Goal: Information Seeking & Learning: Learn about a topic

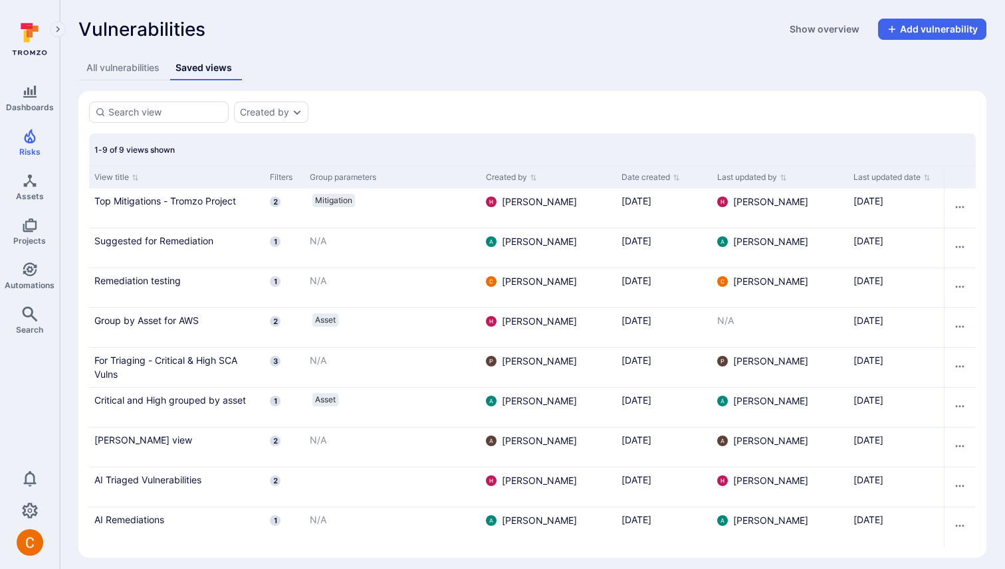
scroll to position [7, 0]
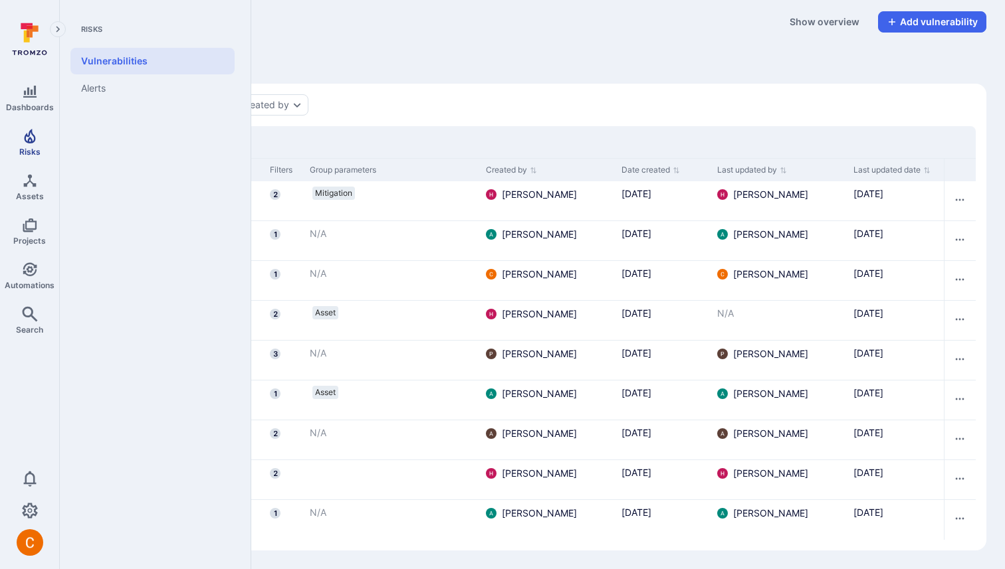
click at [40, 140] on link "Risks" at bounding box center [29, 142] width 59 height 39
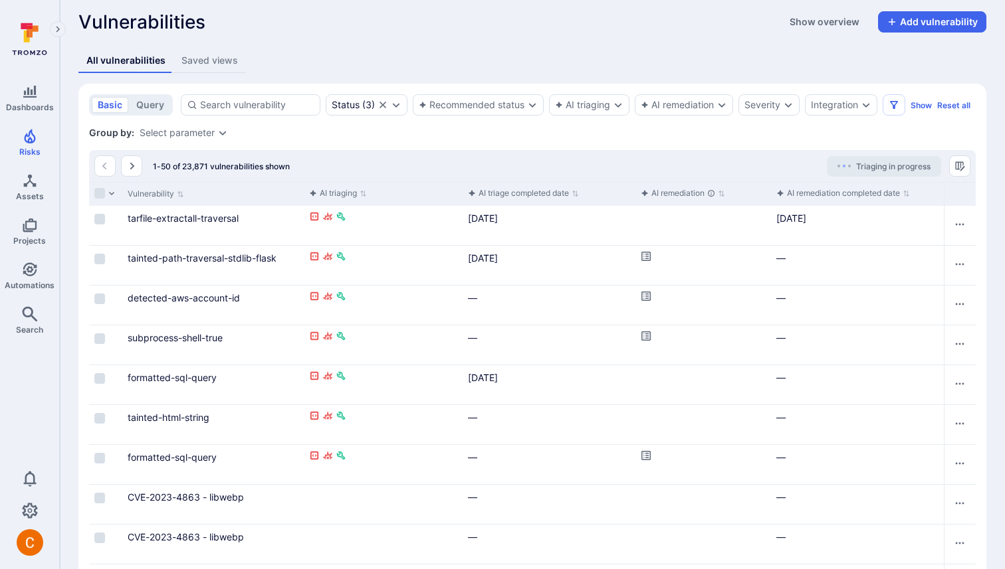
click at [203, 50] on button "Saved views" at bounding box center [209, 60] width 72 height 25
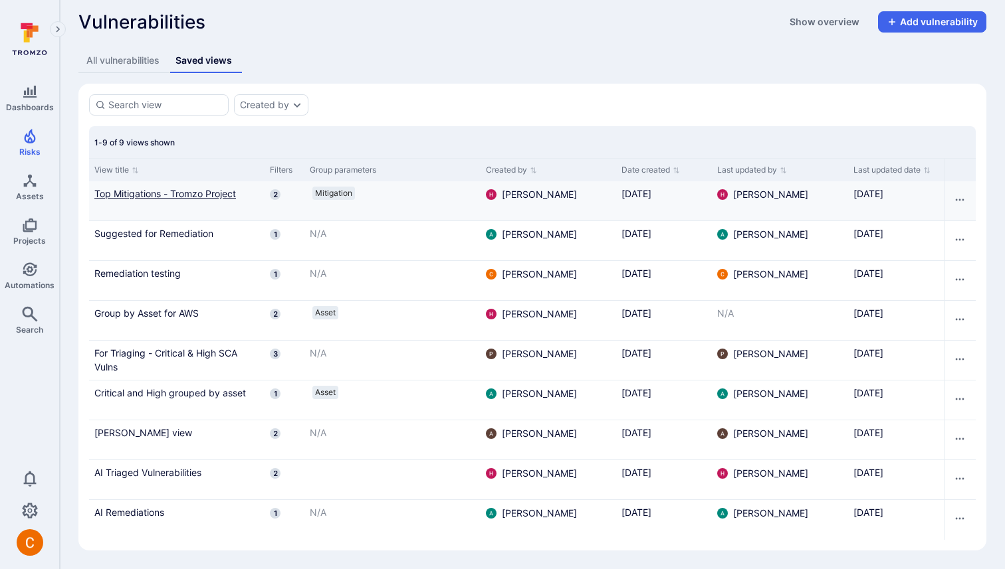
click at [189, 190] on link "Top Mitigations - Tromzo Project" at bounding box center [176, 194] width 165 height 14
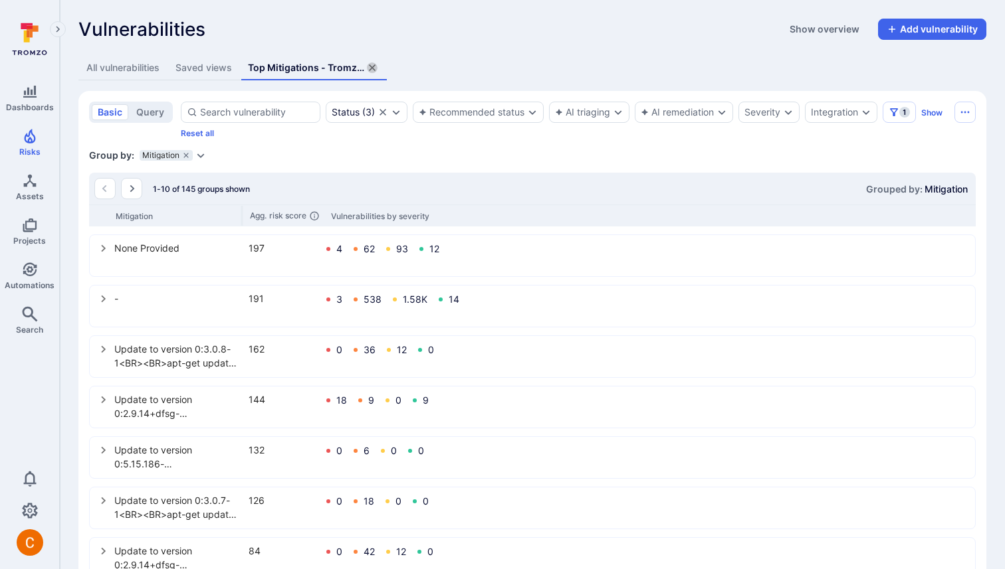
click at [375, 66] on icon "assets tabs" at bounding box center [372, 67] width 7 height 7
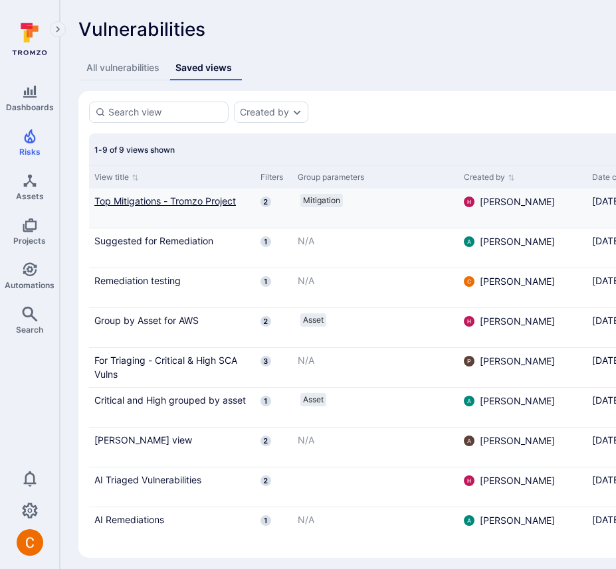
click at [157, 195] on link "Top Mitigations - Tromzo Project" at bounding box center [171, 201] width 155 height 14
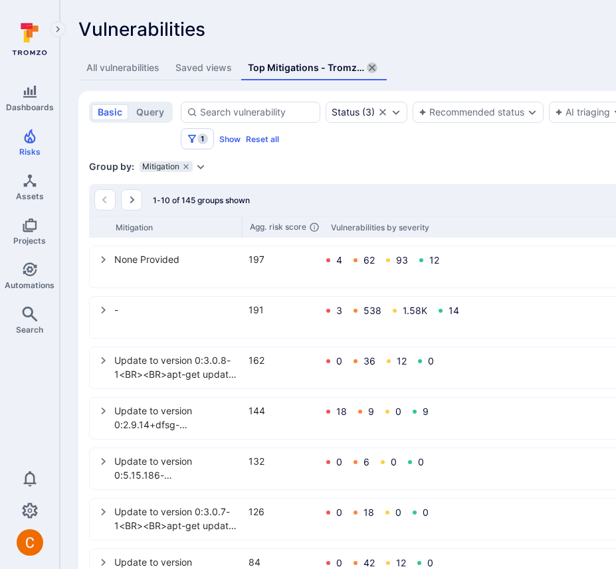
click at [373, 64] on icon "assets tabs" at bounding box center [372, 67] width 11 height 11
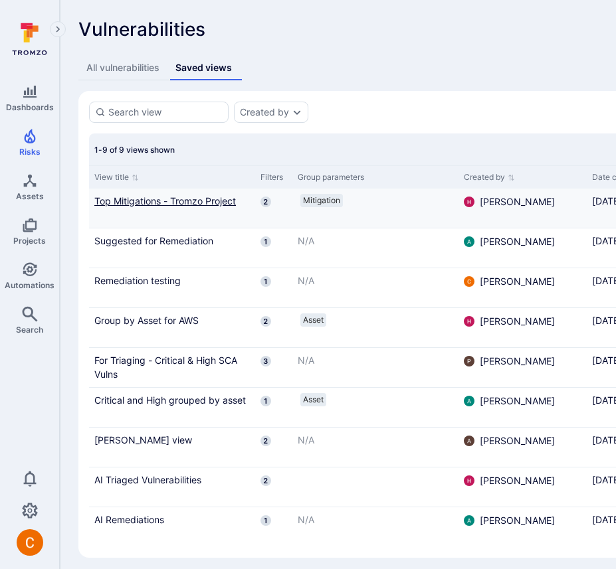
click at [187, 196] on link "Top Mitigations - Tromzo Project" at bounding box center [171, 201] width 155 height 14
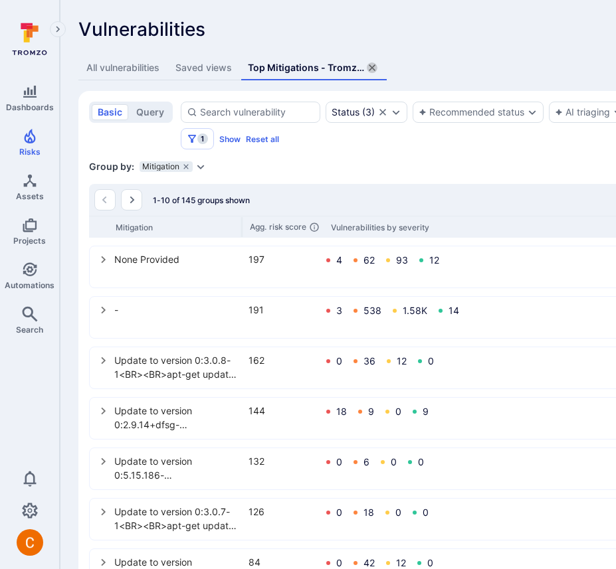
click at [372, 68] on icon "assets tabs" at bounding box center [372, 67] width 7 height 7
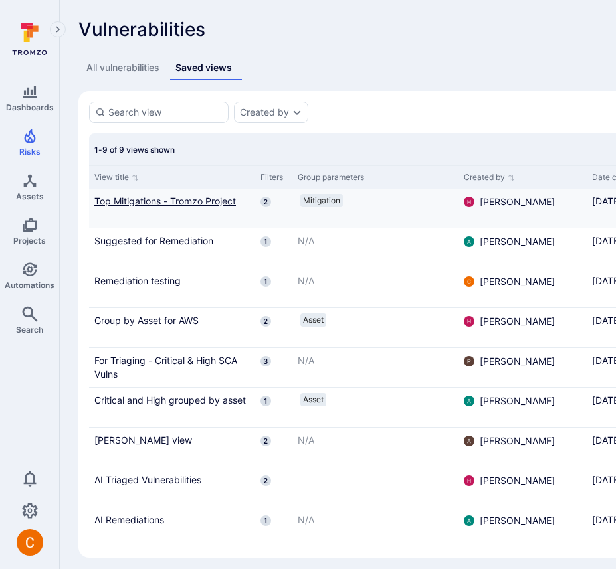
click at [125, 202] on link "Top Mitigations - Tromzo Project" at bounding box center [171, 201] width 155 height 14
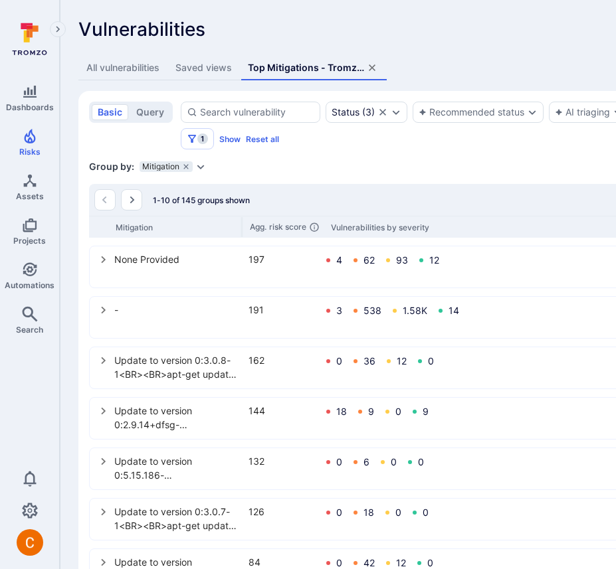
click at [374, 68] on icon "assets tabs" at bounding box center [372, 67] width 7 height 7
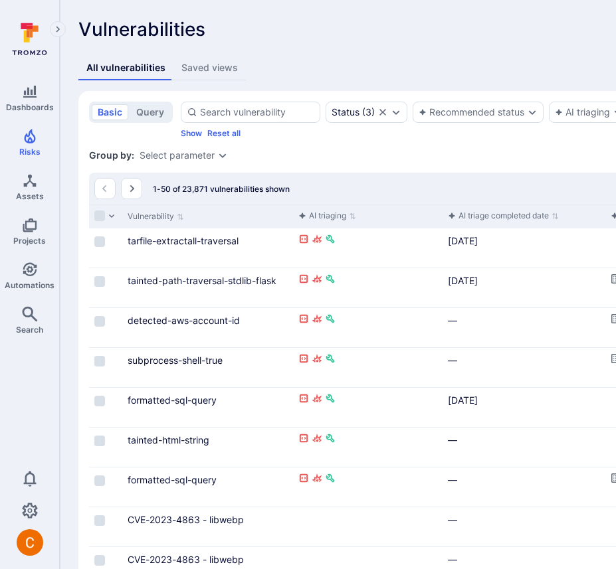
click at [212, 68] on div "Saved views" at bounding box center [209, 67] width 56 height 13
click at [285, 35] on div "Vulnerabilities Show overview Add vulnerability" at bounding box center [508, 29] width 860 height 21
click at [329, 72] on div "All vulnerabilities Saved views" at bounding box center [508, 68] width 860 height 25
click at [202, 64] on div "Saved views" at bounding box center [209, 67] width 56 height 13
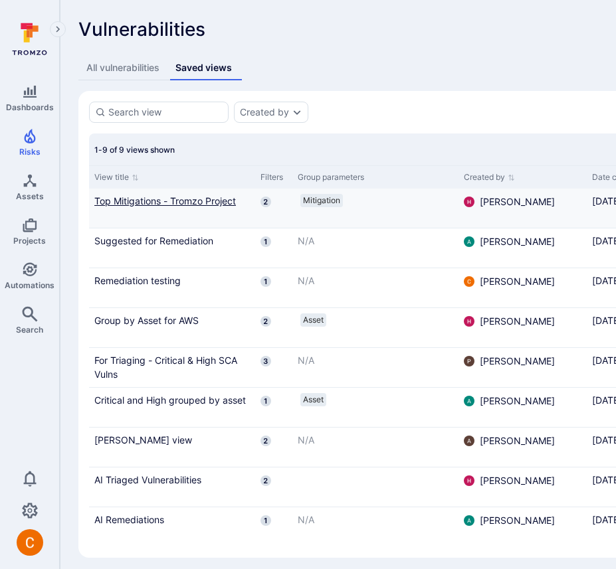
click at [167, 200] on link "Top Mitigations - Tromzo Project" at bounding box center [171, 201] width 155 height 14
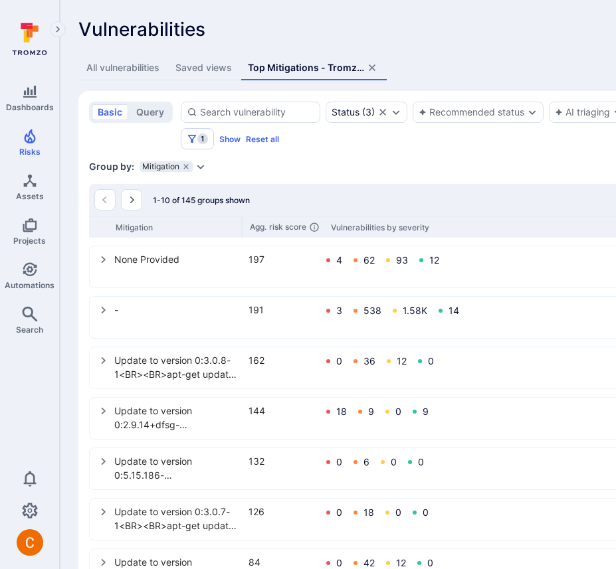
click at [375, 64] on icon "assets tabs" at bounding box center [372, 67] width 11 height 11
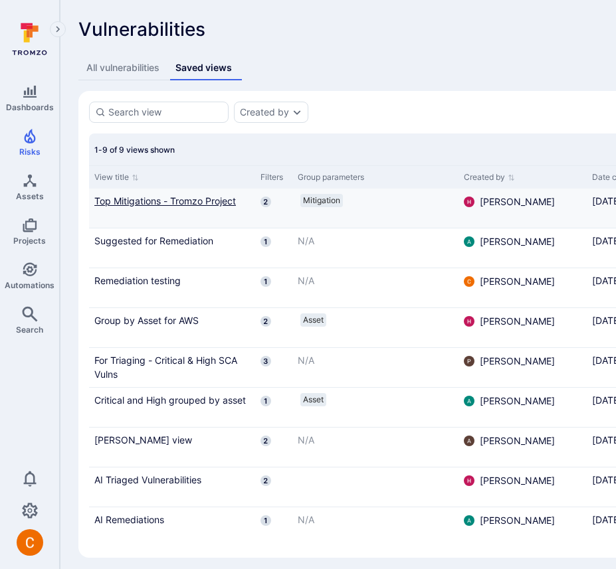
click at [126, 200] on link "Top Mitigations - Tromzo Project" at bounding box center [171, 201] width 155 height 14
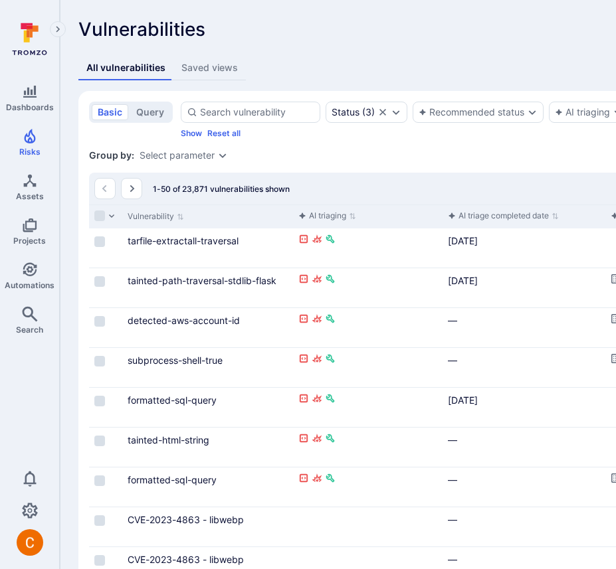
click at [494, 162] on div "Group by: Select parameter" at bounding box center [508, 155] width 838 height 13
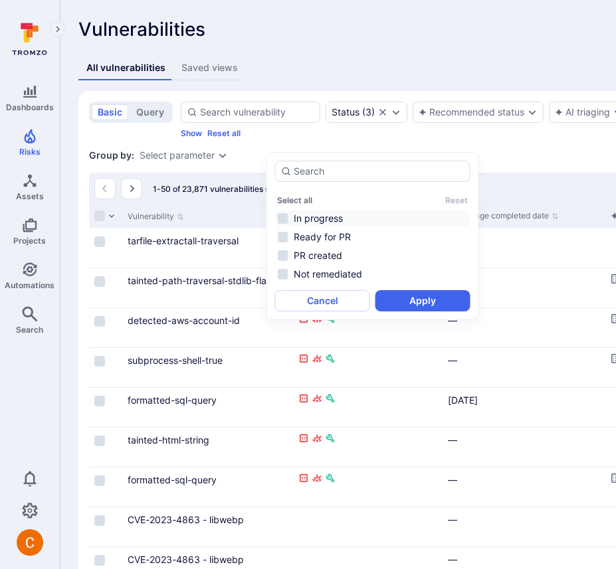
click at [298, 220] on li "In progress" at bounding box center [372, 219] width 195 height 16
click at [427, 301] on button "Apply" at bounding box center [422, 300] width 95 height 21
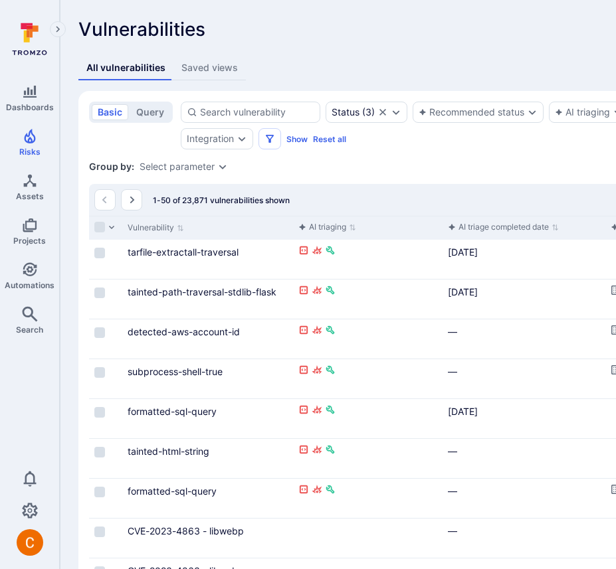
click at [221, 67] on div "Saved views" at bounding box center [209, 67] width 56 height 13
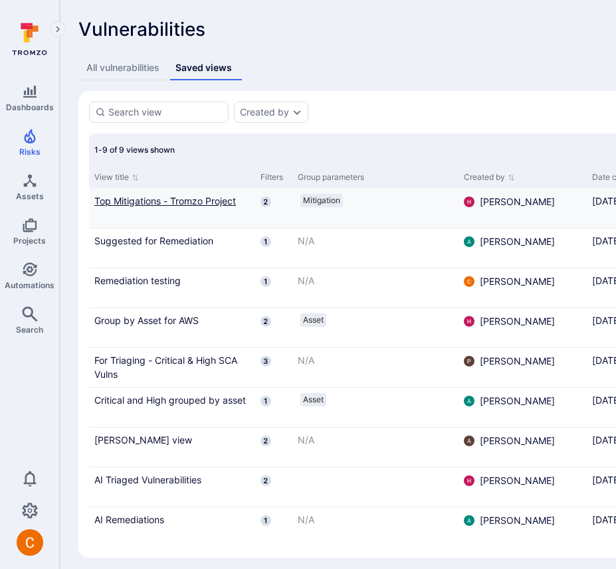
click at [181, 199] on link "Top Mitigations - Tromzo Project" at bounding box center [171, 201] width 155 height 14
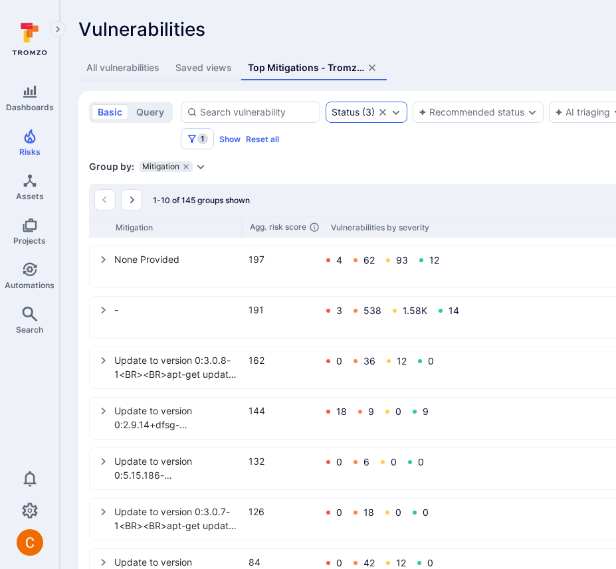
click at [380, 111] on icon "Clear selection" at bounding box center [382, 112] width 11 height 11
click at [364, 67] on div "Top Mitigations - Tromzo Project" at bounding box center [306, 67] width 116 height 13
click at [369, 67] on icon "assets tabs" at bounding box center [372, 67] width 11 height 11
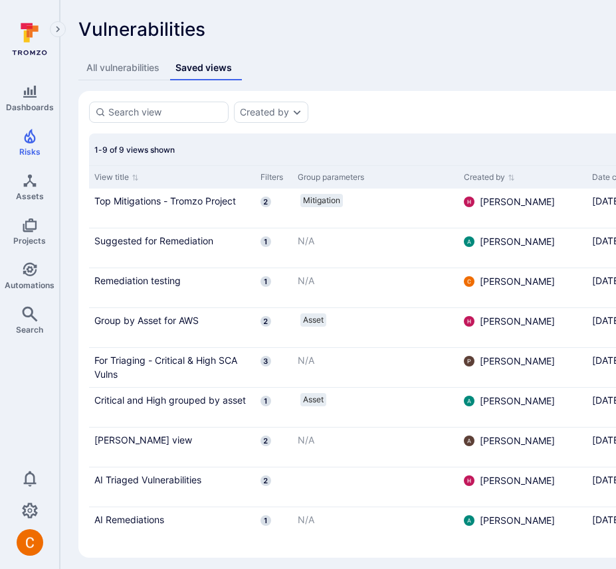
click at [91, 66] on div "All vulnerabilities" at bounding box center [122, 67] width 73 height 13
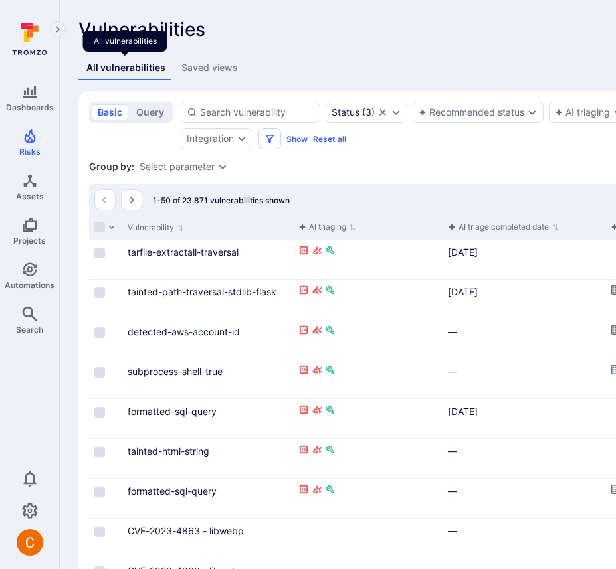
click at [102, 66] on div "All vulnerabilities" at bounding box center [125, 67] width 79 height 13
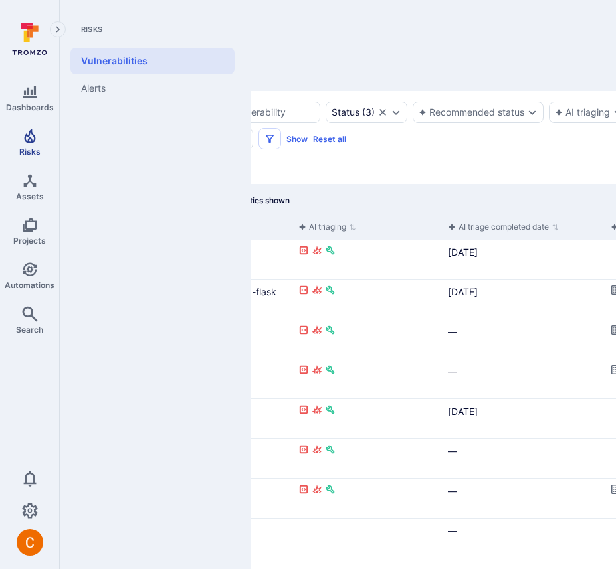
click at [33, 142] on icon "Risks" at bounding box center [30, 136] width 16 height 16
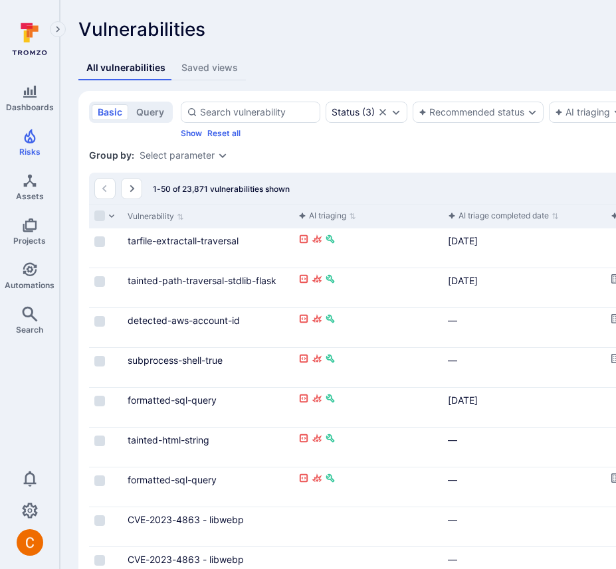
click at [186, 57] on button "Saved views" at bounding box center [209, 68] width 72 height 25
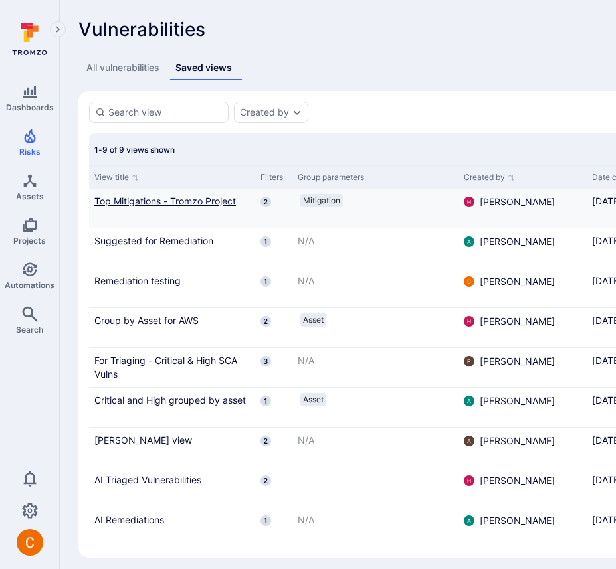
click at [169, 202] on link "Top Mitigations - Tromzo Project" at bounding box center [171, 201] width 155 height 14
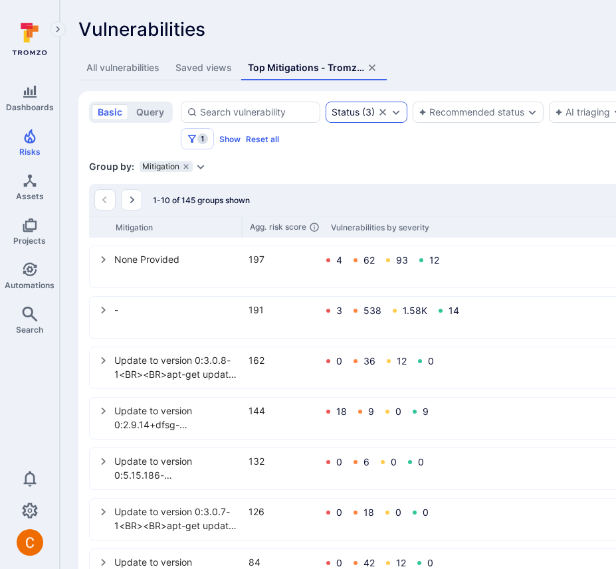
click at [352, 116] on div "Status" at bounding box center [346, 112] width 28 height 11
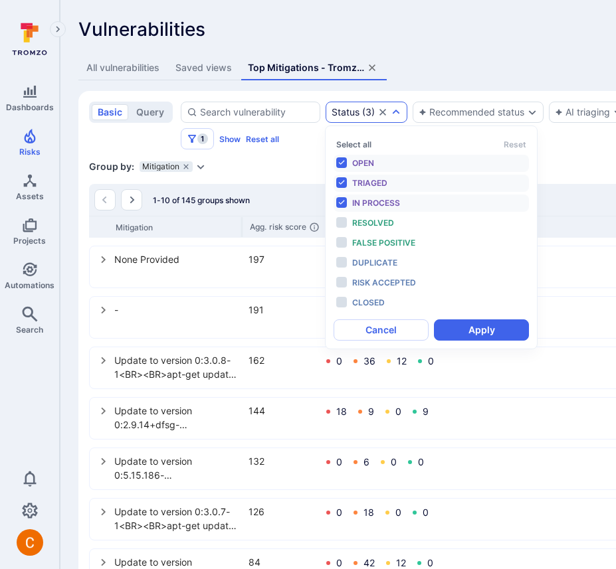
scroll to position [11, 0]
click at [353, 223] on span "Resolved" at bounding box center [373, 223] width 42 height 10
click at [487, 331] on button "Apply" at bounding box center [481, 330] width 95 height 21
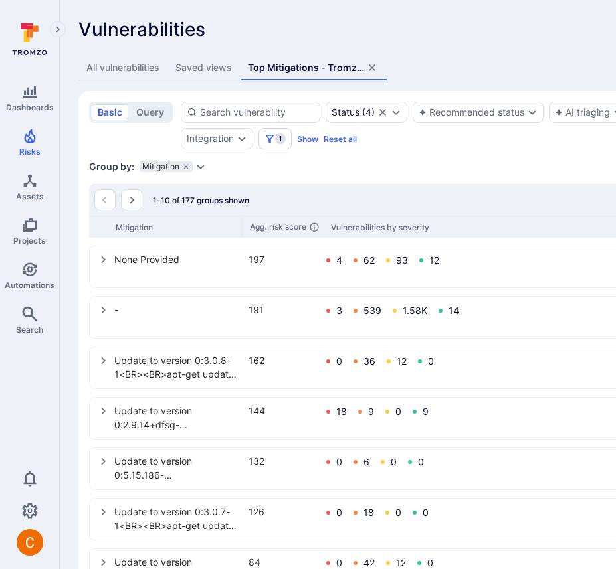
click at [375, 67] on icon "assets tabs" at bounding box center [372, 67] width 11 height 11
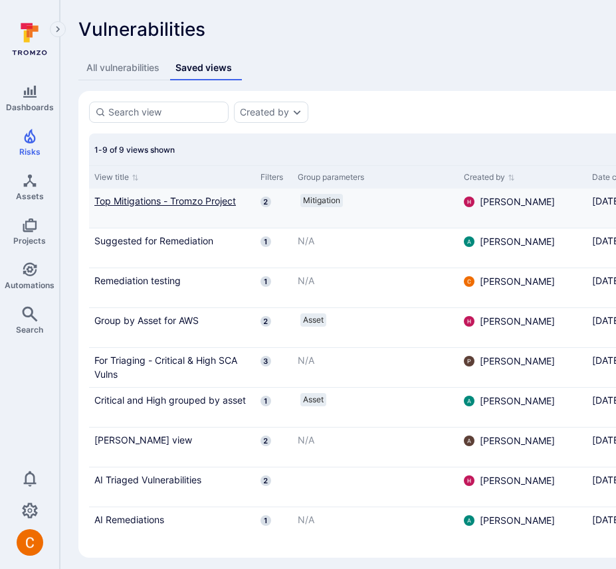
click at [167, 199] on link "Top Mitigations - Tromzo Project" at bounding box center [171, 201] width 155 height 14
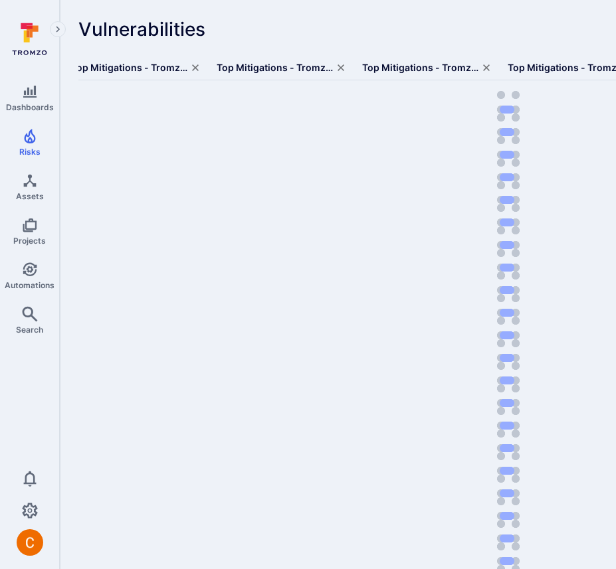
scroll to position [0, 7064]
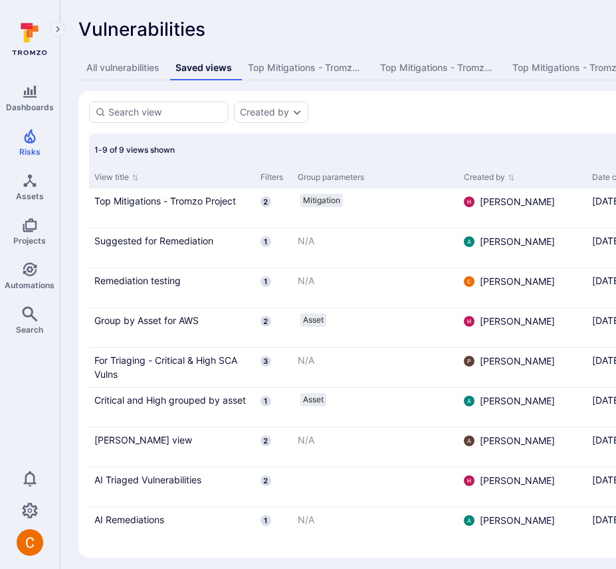
click at [175, 200] on link "Top Mitigations - Tromzo Project" at bounding box center [171, 201] width 155 height 14
click at [260, 147] on div "1-9 of 9 views shown" at bounding box center [508, 150] width 838 height 32
click at [140, 200] on link "Top Mitigations - Tromzo Project" at bounding box center [171, 201] width 155 height 14
click at [127, 60] on button "All vulnerabilities" at bounding box center [122, 68] width 89 height 25
click at [127, 70] on div "All vulnerabilities" at bounding box center [122, 67] width 73 height 13
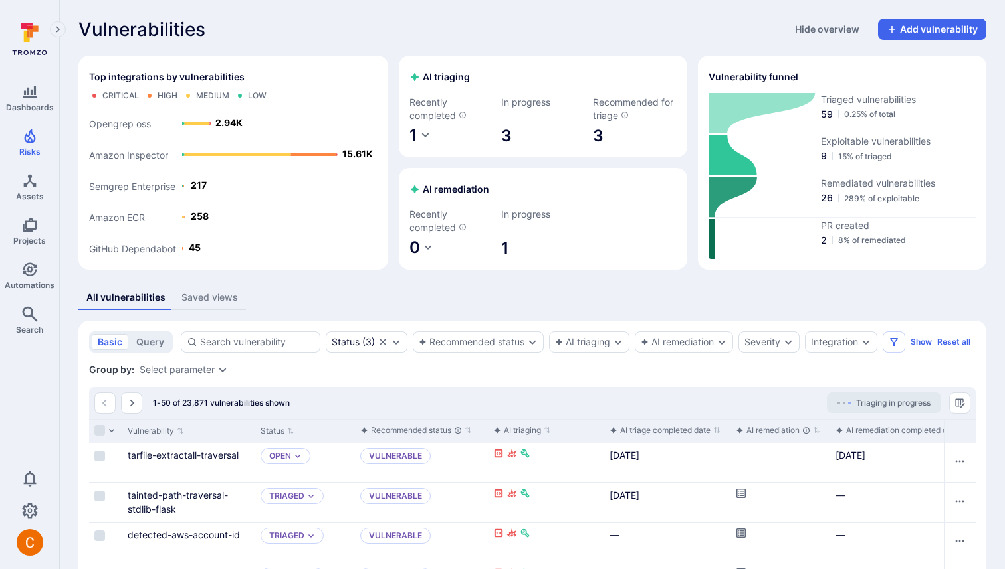
click at [438, 31] on div "Vulnerabilities Hide overview Add vulnerability" at bounding box center [532, 29] width 908 height 21
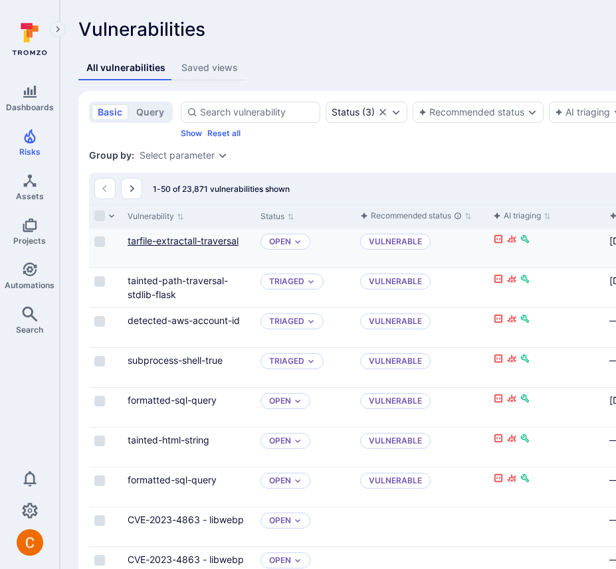
click at [178, 246] on link "tarfile-extractall-traversal" at bounding box center [183, 240] width 111 height 11
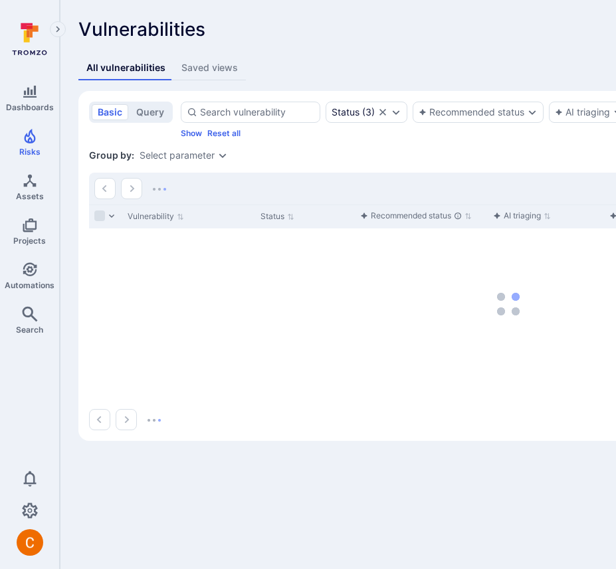
click at [199, 67] on div "Saved views" at bounding box center [209, 67] width 56 height 13
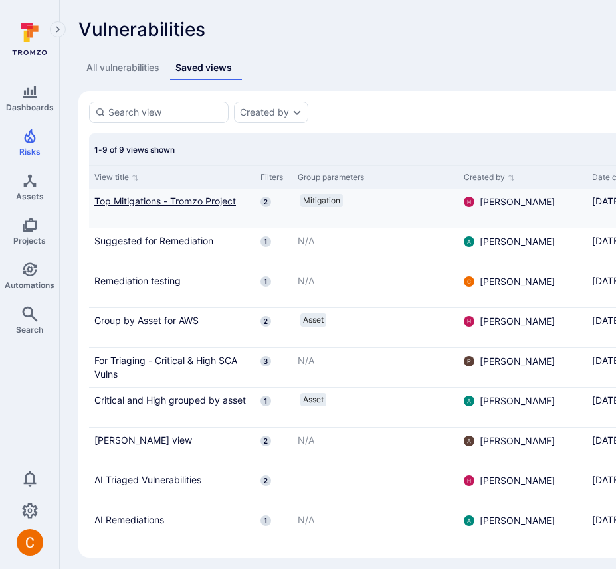
click at [177, 197] on link "Top Mitigations - Tromzo Project" at bounding box center [171, 201] width 155 height 14
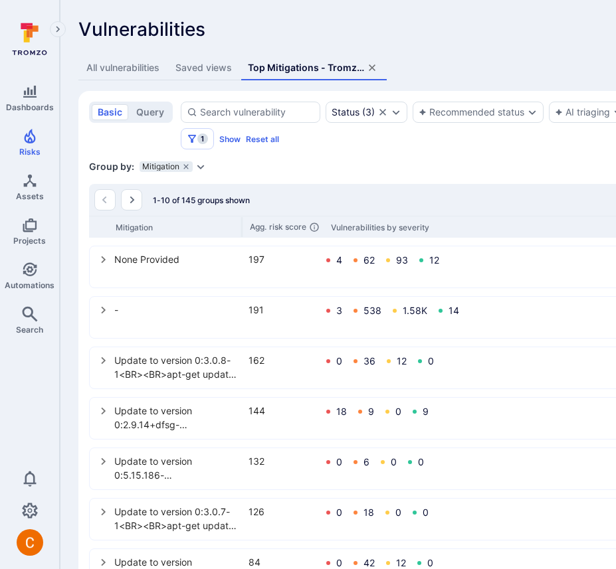
click at [375, 67] on icon "assets tabs" at bounding box center [372, 67] width 11 height 11
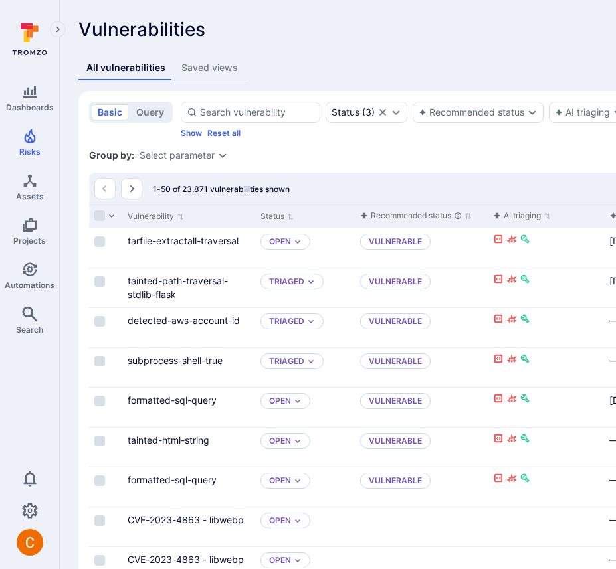
click at [402, 70] on div "All vulnerabilities Saved views" at bounding box center [508, 68] width 860 height 25
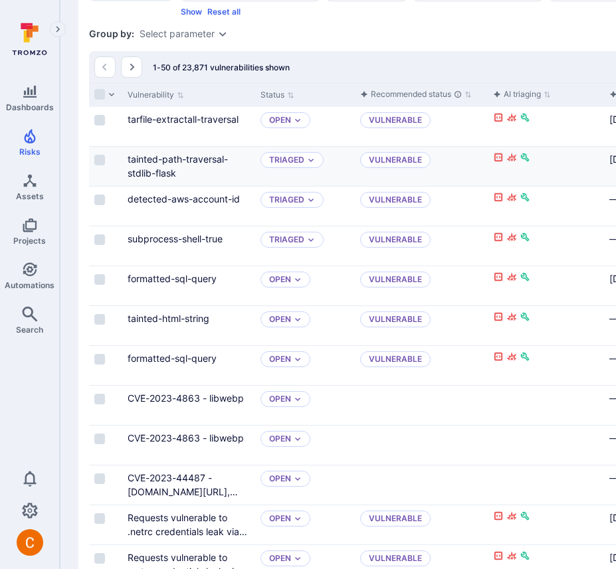
scroll to position [305, 0]
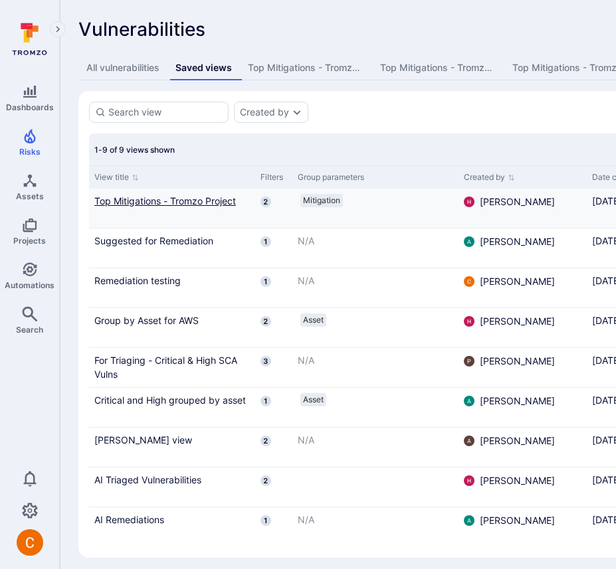
click at [170, 201] on link "Top Mitigations - Tromzo Project" at bounding box center [171, 201] width 155 height 14
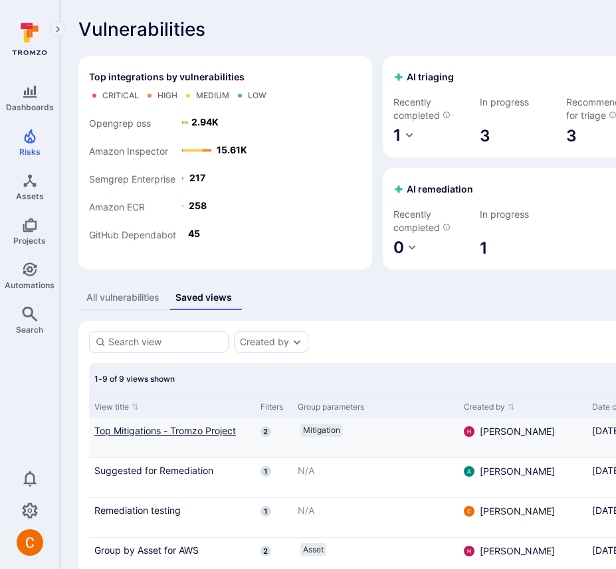
click at [136, 429] on link "Top Mitigations - Tromzo Project" at bounding box center [171, 431] width 155 height 14
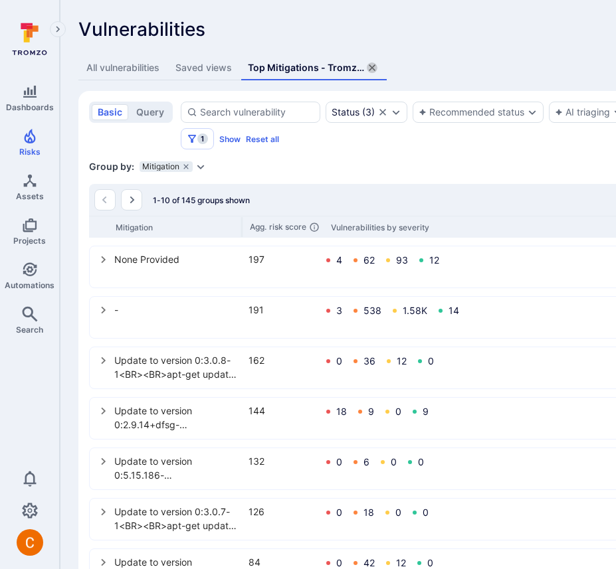
click at [375, 67] on icon "assets tabs" at bounding box center [372, 67] width 11 height 11
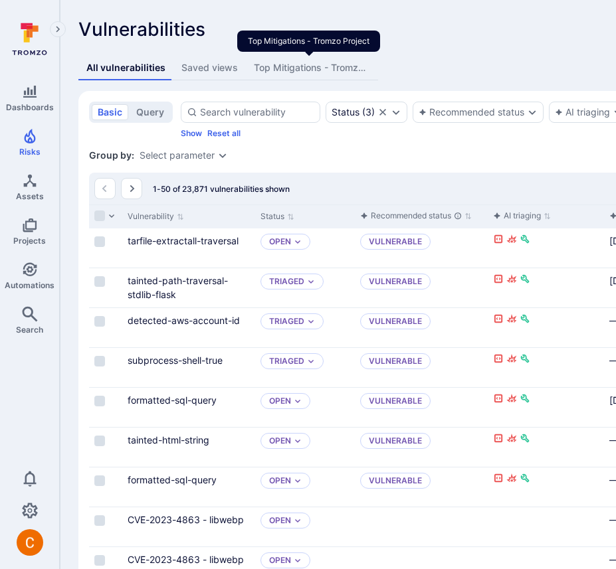
click at [347, 69] on div "Top Mitigations - Tromzo Project" at bounding box center [312, 67] width 116 height 13
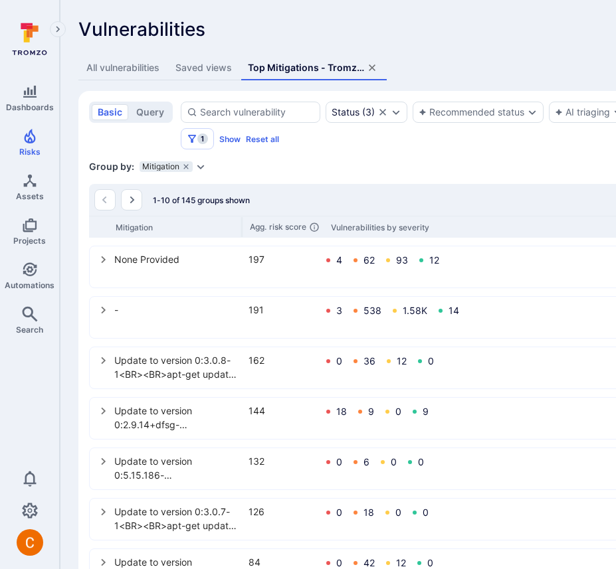
click at [373, 66] on icon "assets tabs" at bounding box center [372, 67] width 11 height 11
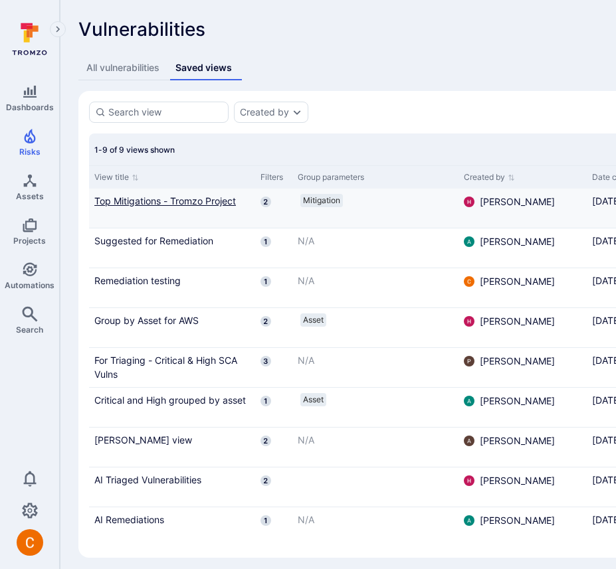
click at [182, 198] on link "Top Mitigations - Tromzo Project" at bounding box center [171, 201] width 155 height 14
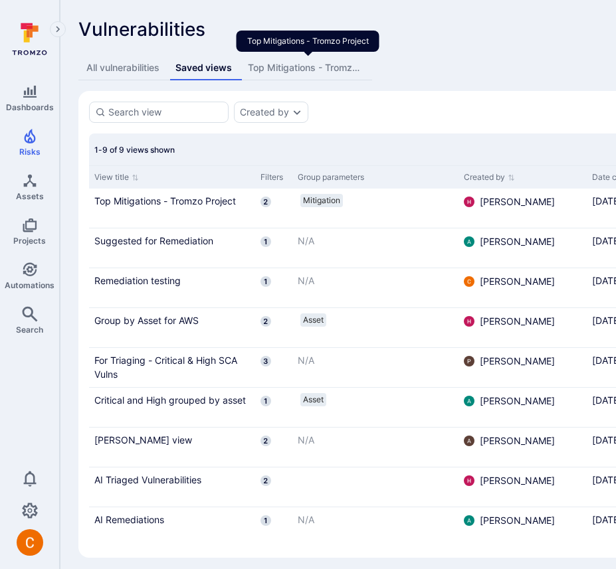
click at [352, 66] on div "Top Mitigations - Tromzo Project" at bounding box center [306, 67] width 116 height 13
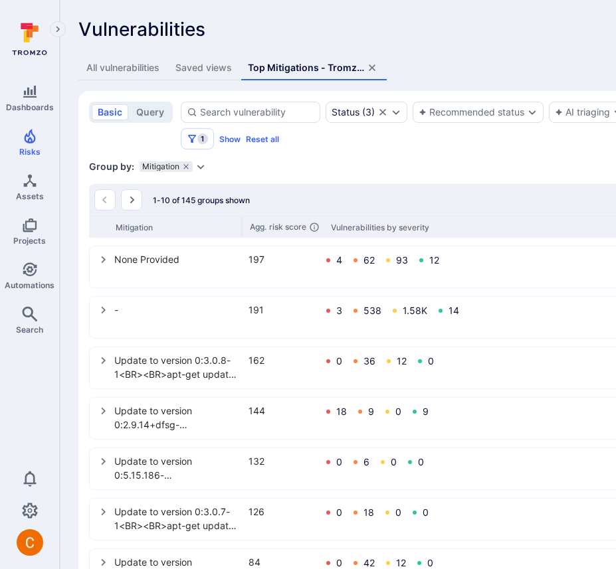
click at [372, 70] on icon "assets tabs" at bounding box center [372, 67] width 11 height 11
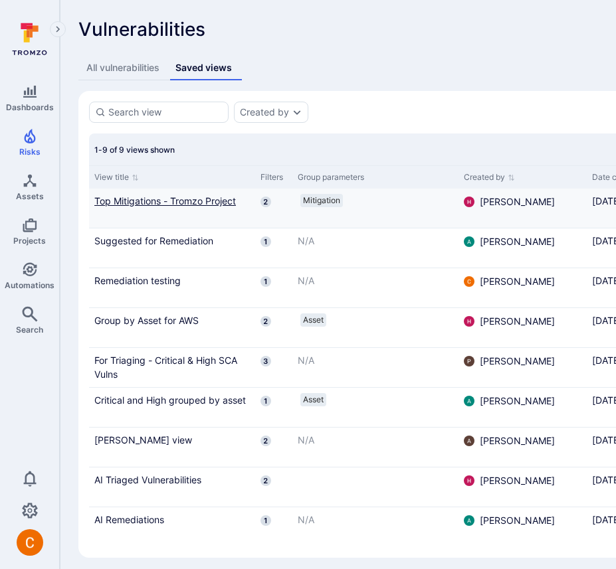
click at [130, 207] on link "Top Mitigations - Tromzo Project" at bounding box center [171, 201] width 155 height 14
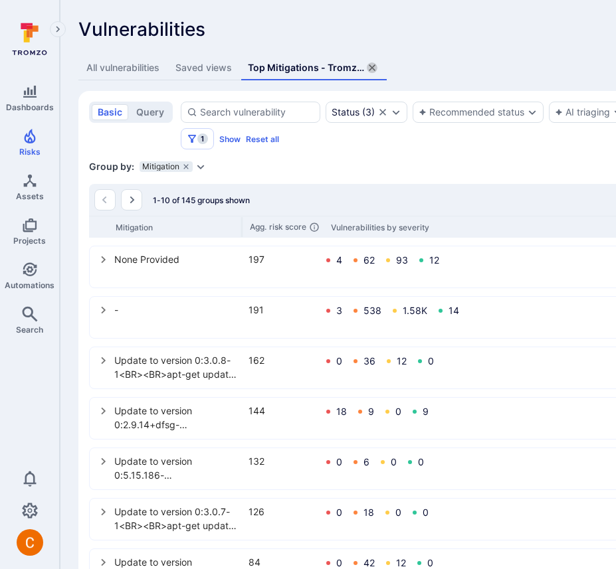
click at [373, 64] on icon "assets tabs" at bounding box center [372, 67] width 11 height 11
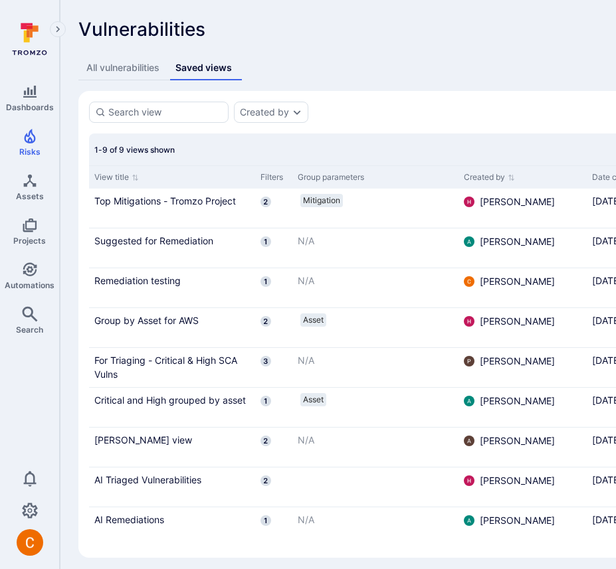
click at [130, 199] on link "Top Mitigations - Tromzo Project" at bounding box center [171, 201] width 155 height 14
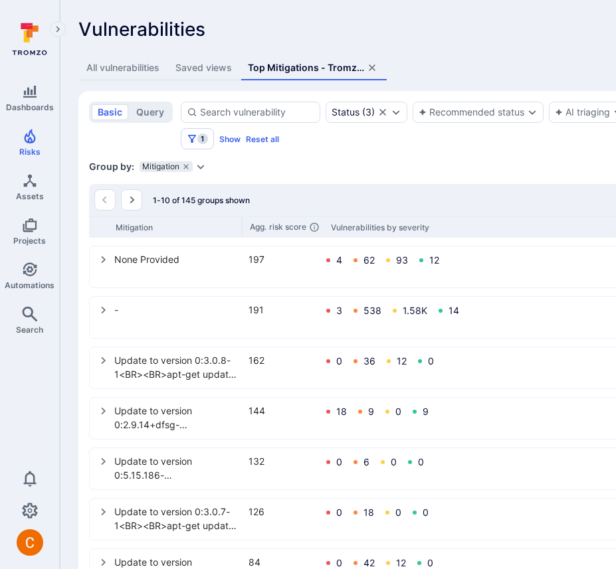
click at [375, 67] on icon "assets tabs" at bounding box center [372, 67] width 11 height 11
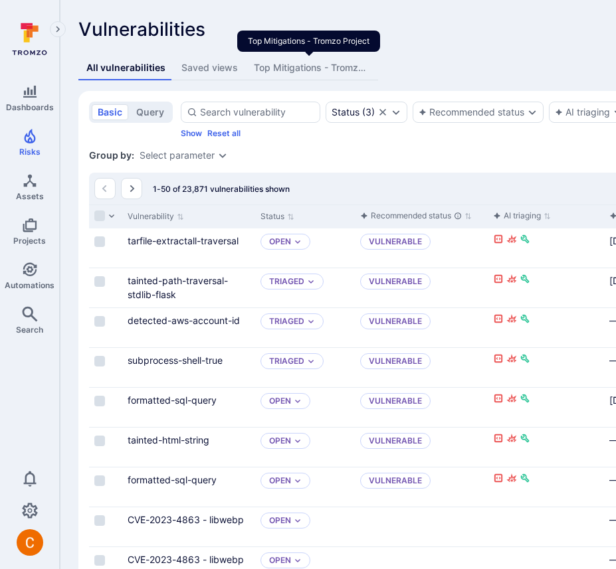
click at [355, 68] on div "Top Mitigations - Tromzo Project" at bounding box center [312, 67] width 116 height 13
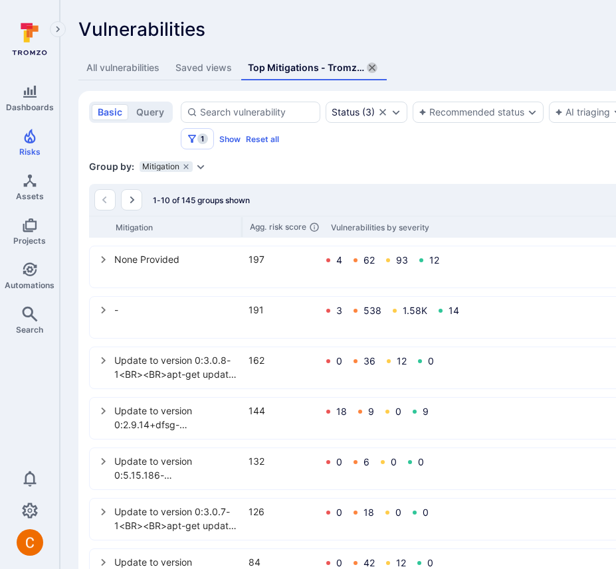
click at [375, 63] on icon "assets tabs" at bounding box center [372, 67] width 11 height 11
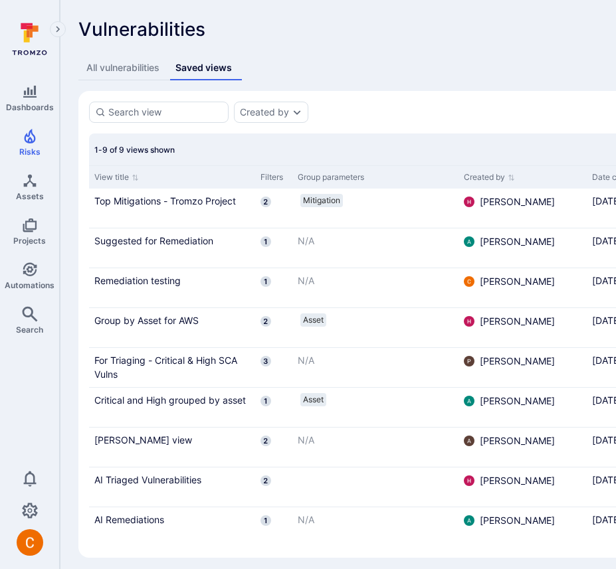
click at [131, 199] on link "Top Mitigations - Tromzo Project" at bounding box center [171, 201] width 155 height 14
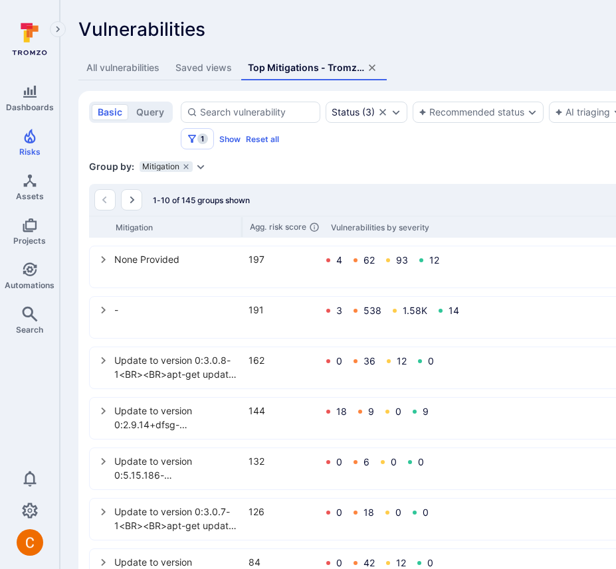
drag, startPoint x: 376, startPoint y: 64, endPoint x: 351, endPoint y: 72, distance: 25.8
click at [375, 64] on icon "assets tabs" at bounding box center [372, 67] width 7 height 7
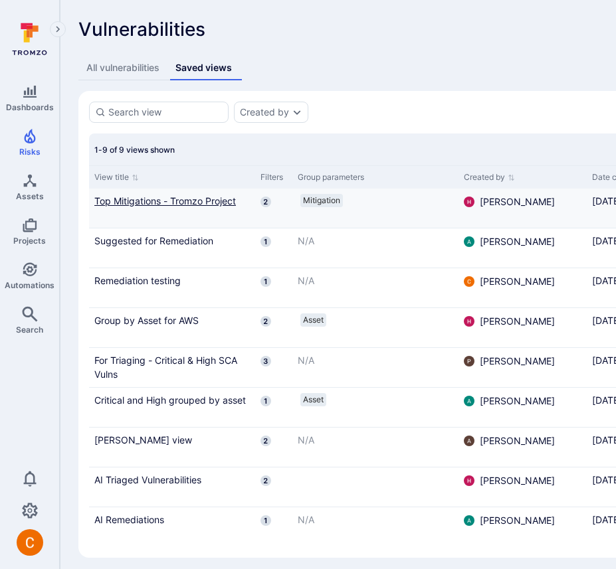
click at [134, 196] on link "Top Mitigations - Tromzo Project" at bounding box center [171, 201] width 155 height 14
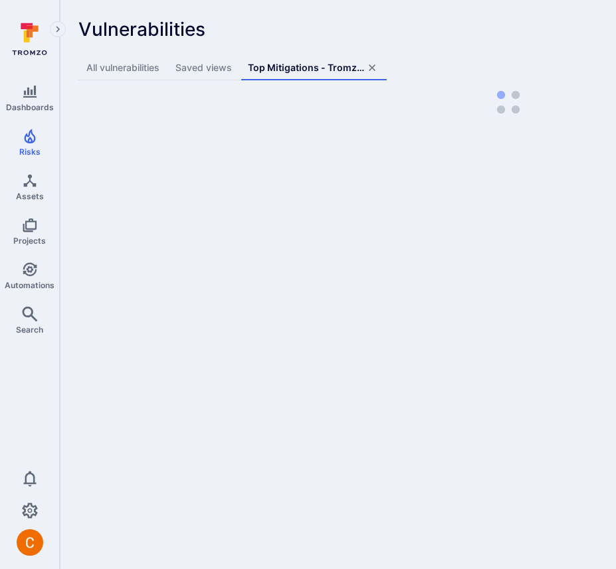
click at [193, 69] on div "Saved views" at bounding box center [203, 67] width 56 height 13
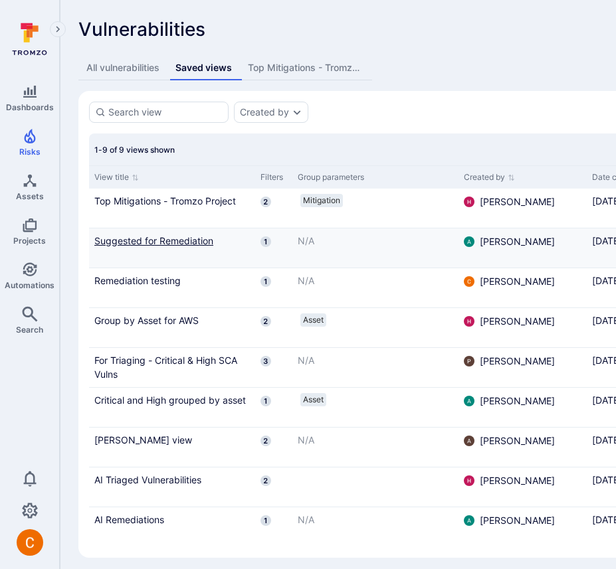
click at [140, 237] on link "Suggested for Remediation" at bounding box center [171, 241] width 155 height 14
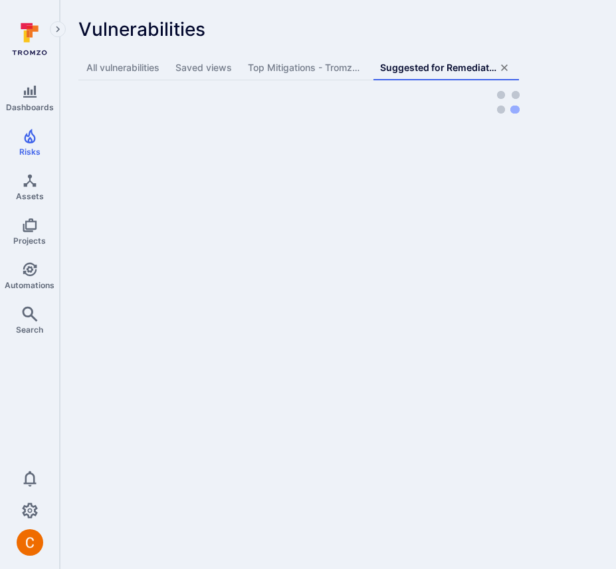
click at [208, 70] on div "Saved views" at bounding box center [203, 67] width 56 height 13
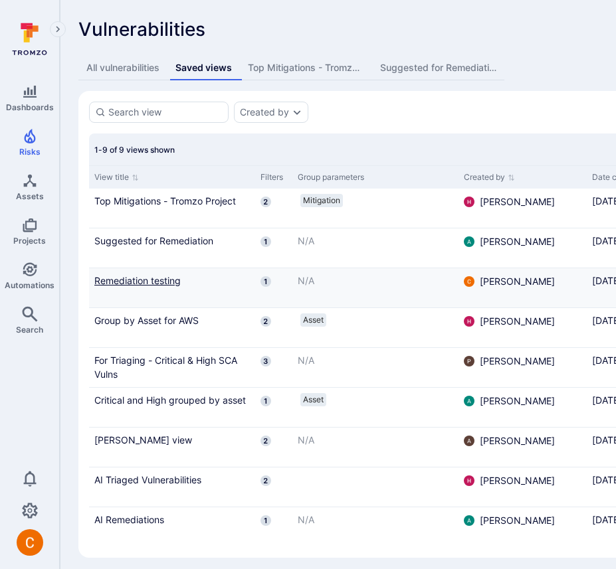
click at [142, 275] on link "Remediation testing" at bounding box center [171, 281] width 155 height 14
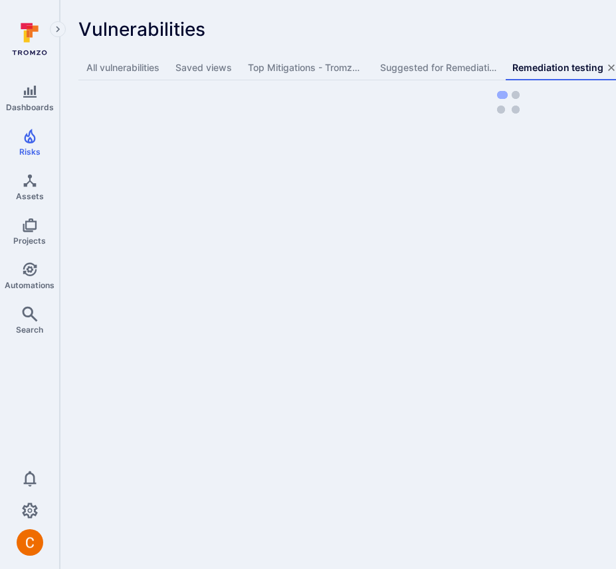
scroll to position [0, 28]
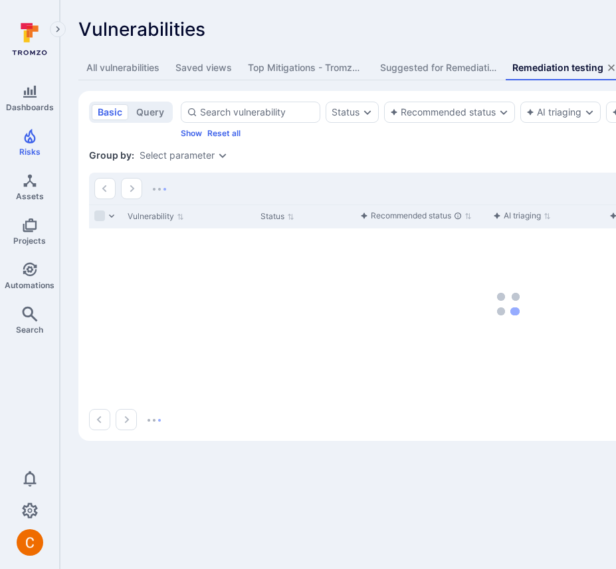
click at [177, 67] on div "Saved views" at bounding box center [203, 67] width 56 height 13
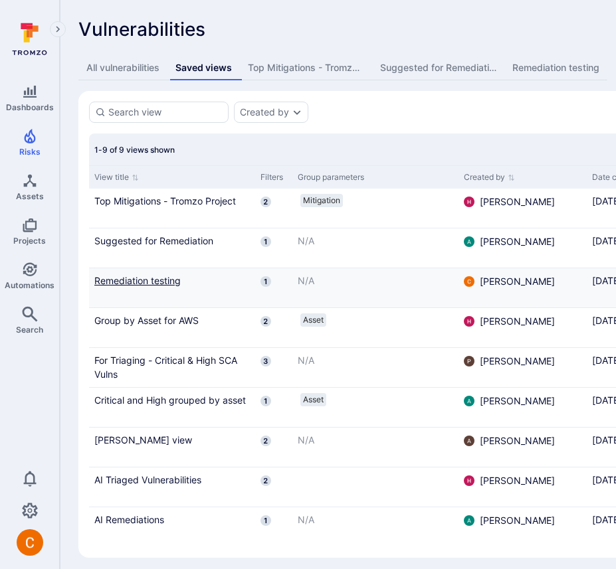
scroll to position [0, 14]
click at [144, 321] on link "Group by Asset for AWS" at bounding box center [171, 321] width 155 height 14
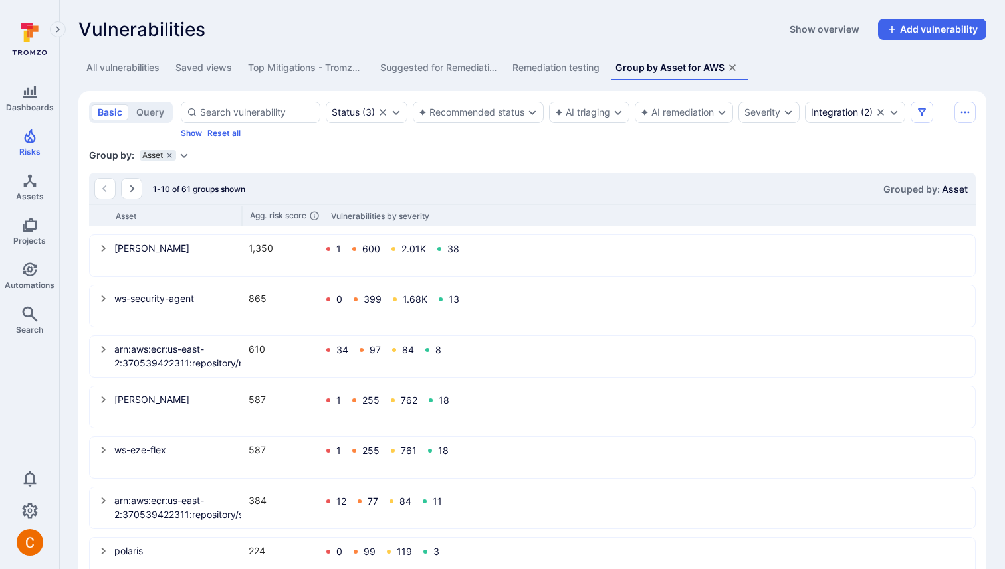
click at [195, 70] on div "Saved views" at bounding box center [203, 67] width 56 height 13
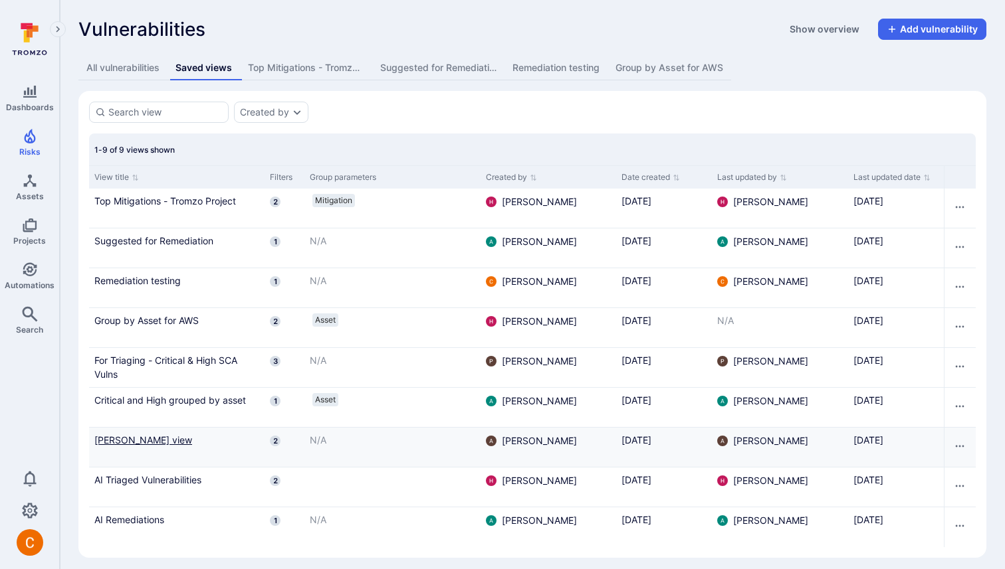
click at [126, 435] on link "[PERSON_NAME] view" at bounding box center [176, 440] width 165 height 14
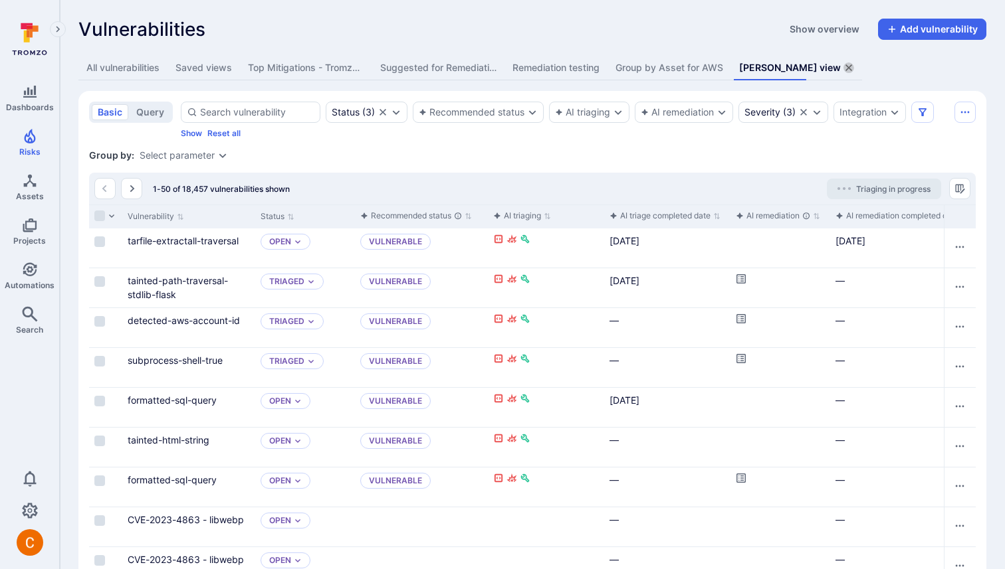
click at [615, 68] on icon "assets tabs" at bounding box center [848, 67] width 7 height 7
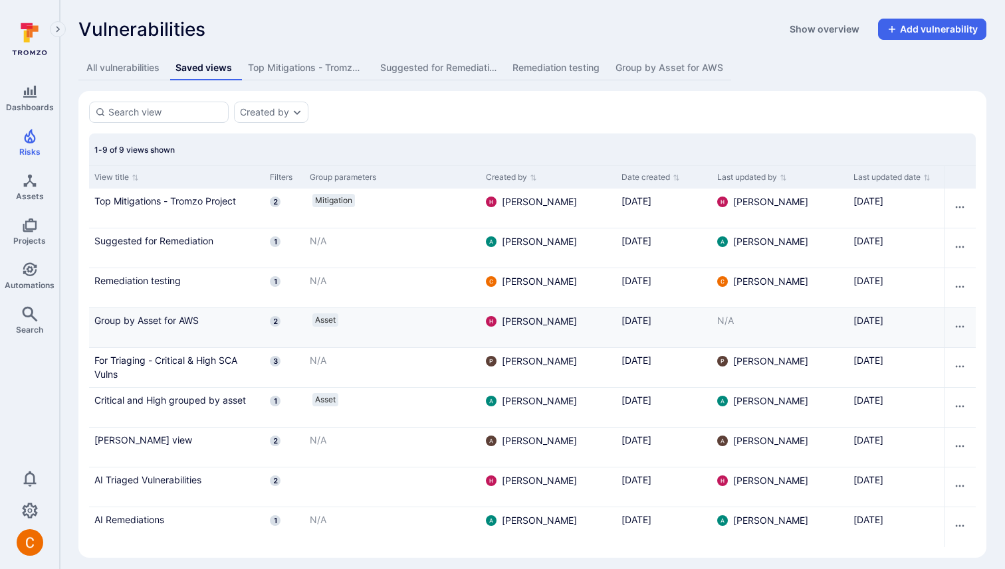
scroll to position [7, 0]
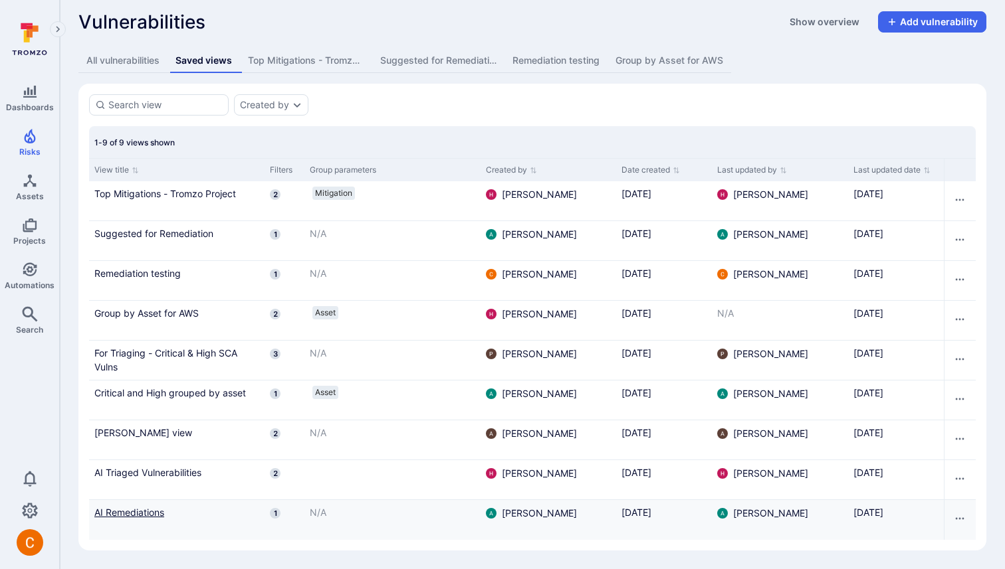
click at [138, 508] on link "AI Remediations" at bounding box center [176, 513] width 165 height 14
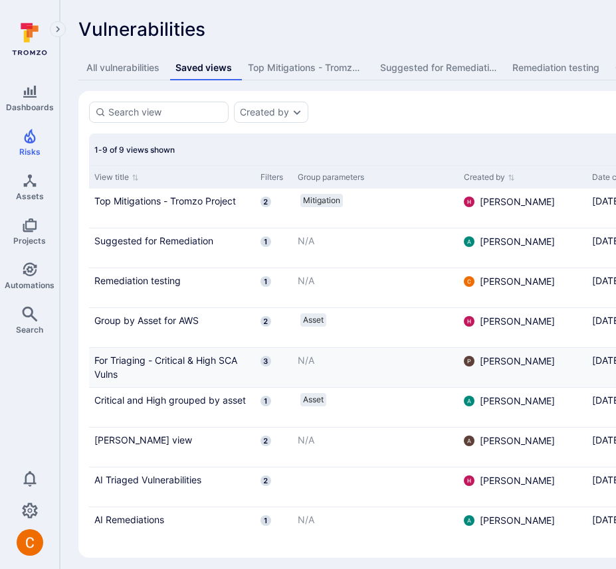
scroll to position [7, 0]
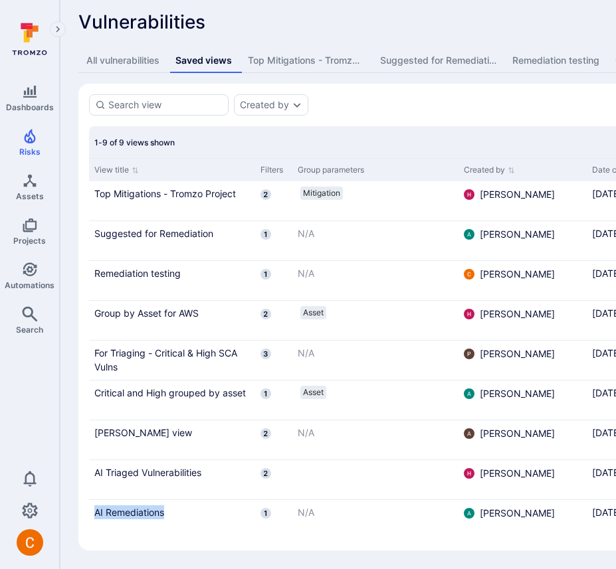
click at [293, 58] on div "Top Mitigations - Tromzo Project" at bounding box center [306, 60] width 116 height 13
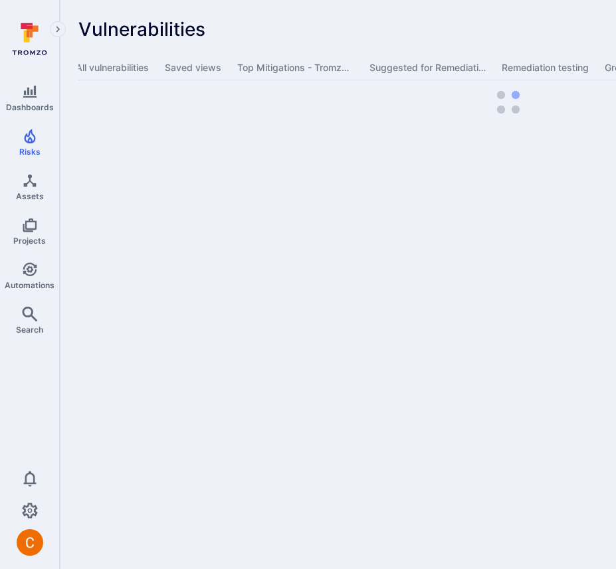
scroll to position [0, 296]
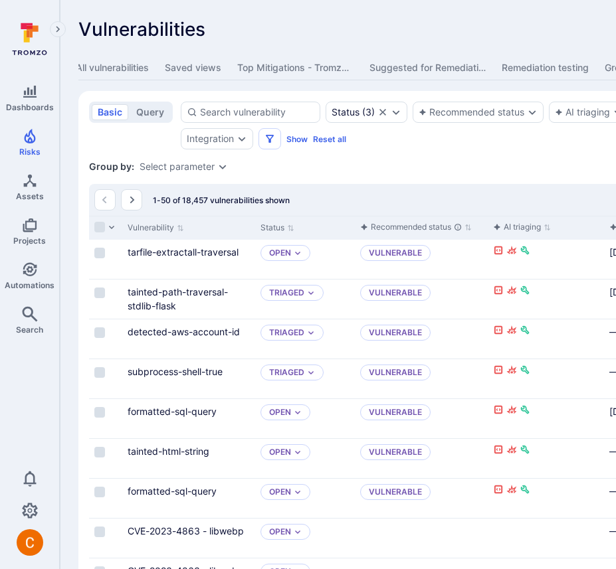
click at [494, 77] on button "Remediation testing" at bounding box center [545, 68] width 103 height 25
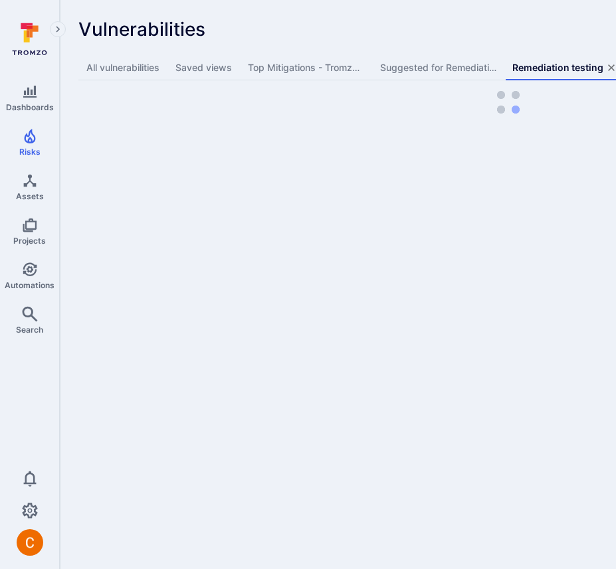
scroll to position [0, 28]
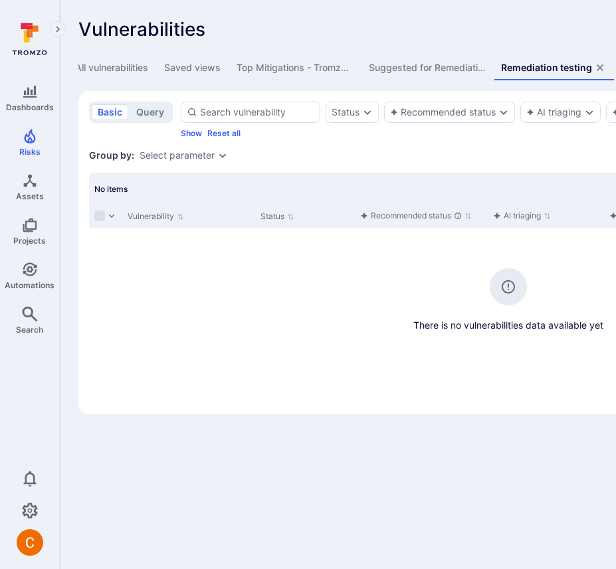
click at [595, 67] on icon "assets tabs" at bounding box center [600, 67] width 11 height 11
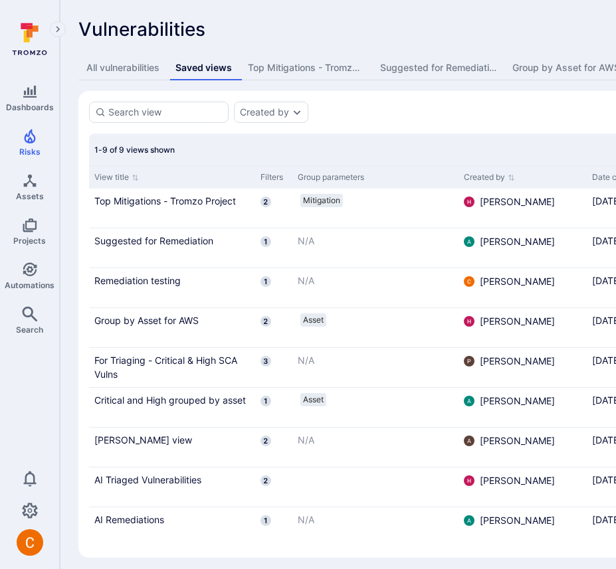
click at [323, 63] on div "Top Mitigations - Tromzo Project" at bounding box center [306, 67] width 116 height 13
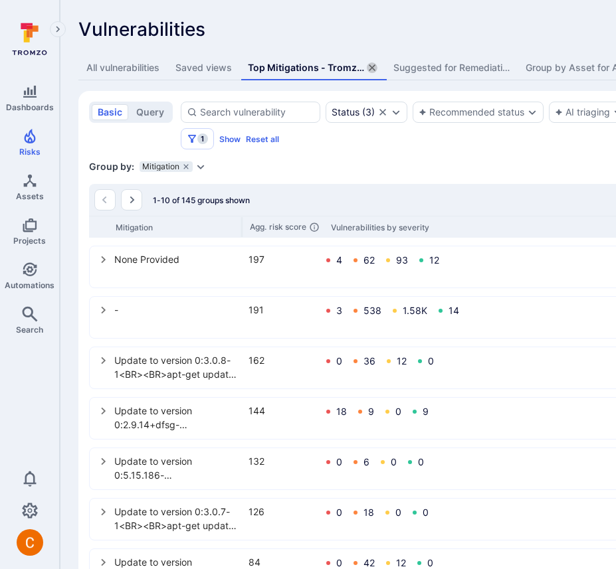
click at [369, 68] on icon "assets tabs" at bounding box center [372, 67] width 7 height 7
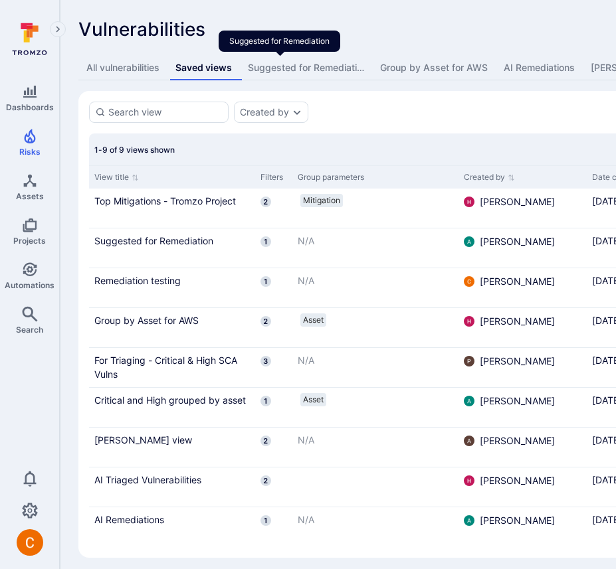
click at [314, 67] on div "Suggested for Remediation" at bounding box center [306, 67] width 116 height 13
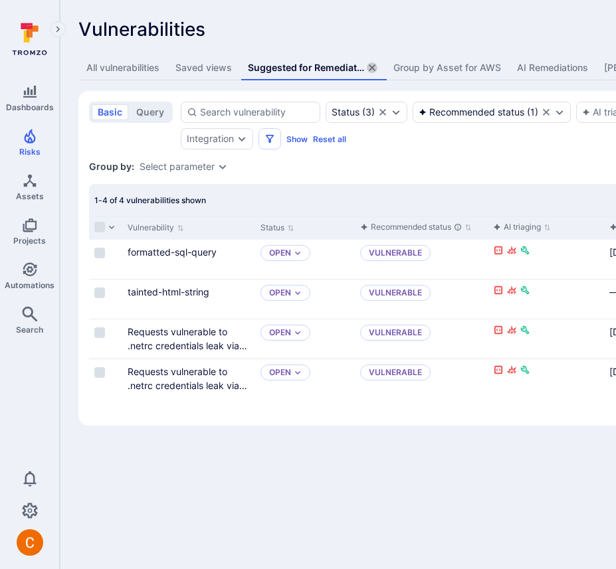
click at [369, 67] on icon "assets tabs" at bounding box center [372, 67] width 7 height 7
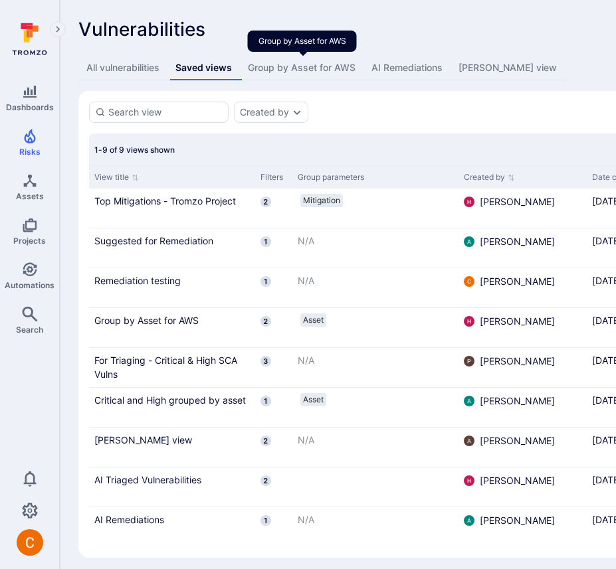
click at [331, 68] on div "Group by Asset for AWS" at bounding box center [302, 67] width 108 height 13
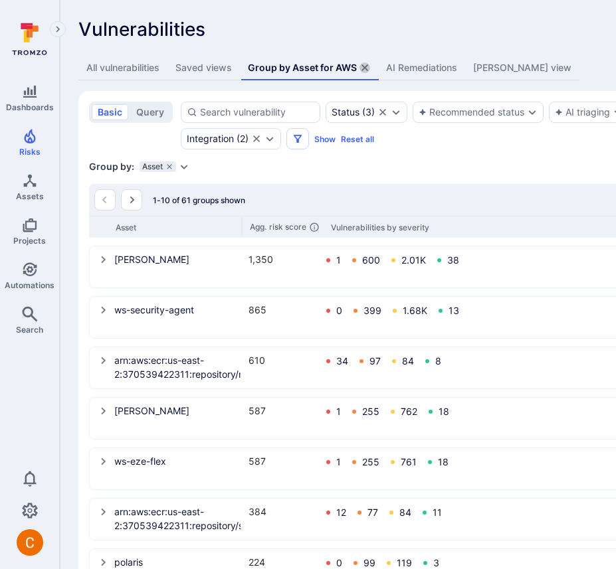
click at [362, 67] on icon "assets tabs" at bounding box center [364, 67] width 11 height 11
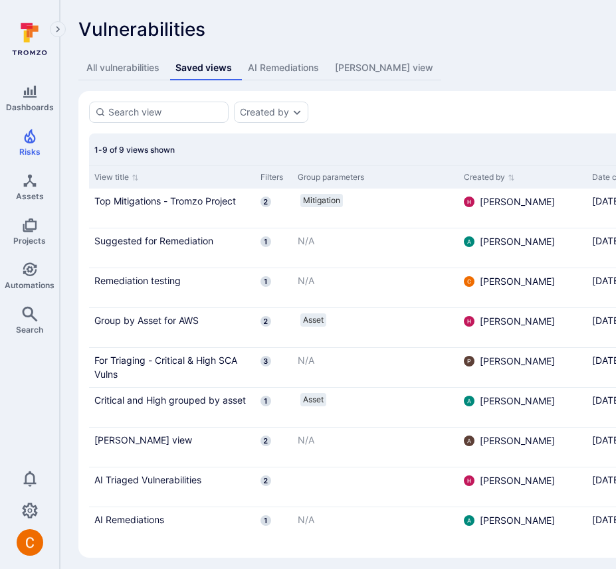
click at [306, 68] on div "AI Remediations" at bounding box center [283, 67] width 71 height 13
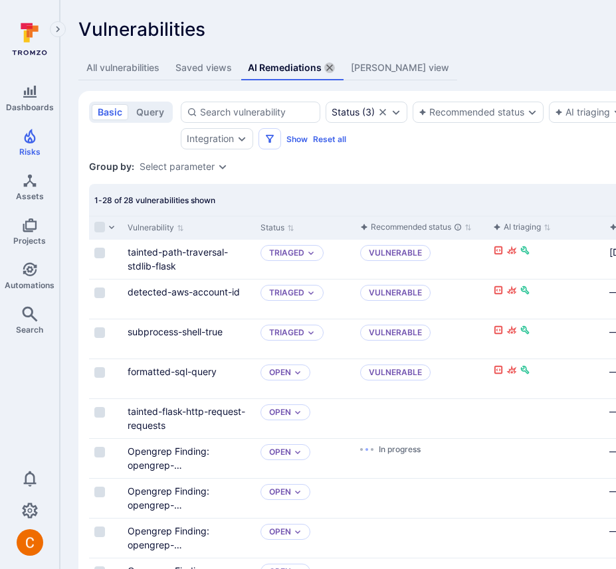
click at [328, 67] on icon "assets tabs" at bounding box center [329, 67] width 11 height 11
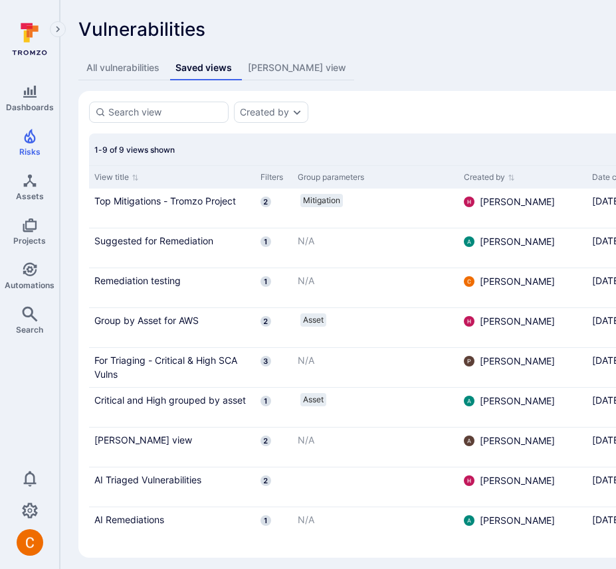
click at [262, 73] on div "[PERSON_NAME] view" at bounding box center [297, 67] width 98 height 13
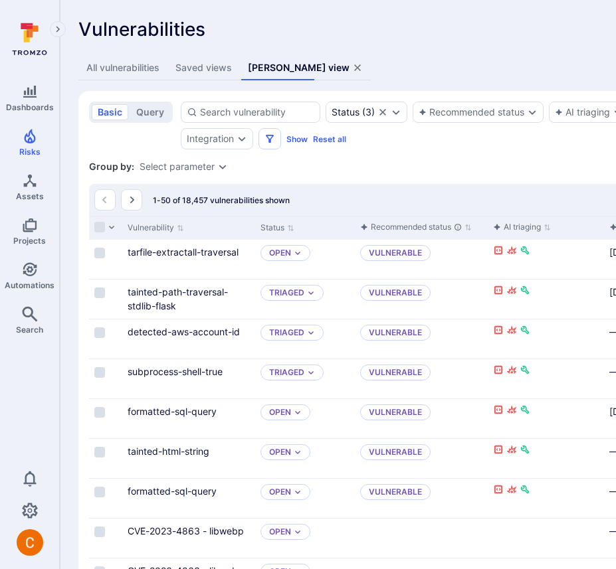
click at [354, 68] on icon "assets tabs" at bounding box center [357, 67] width 7 height 7
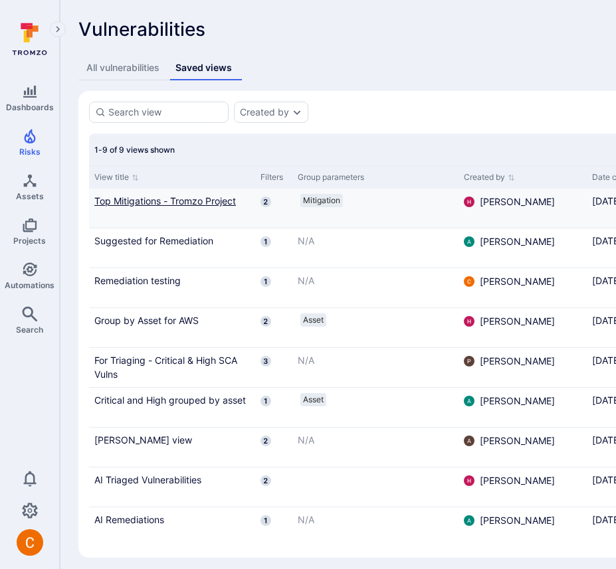
click at [181, 202] on link "Top Mitigations - Tromzo Project" at bounding box center [171, 201] width 155 height 14
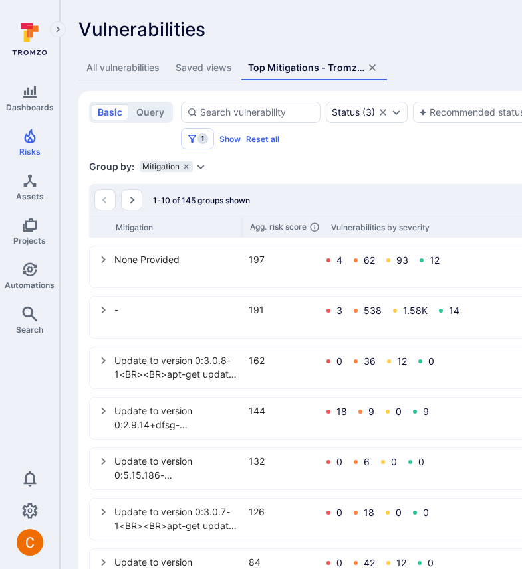
click at [209, 67] on div "Saved views" at bounding box center [203, 67] width 56 height 13
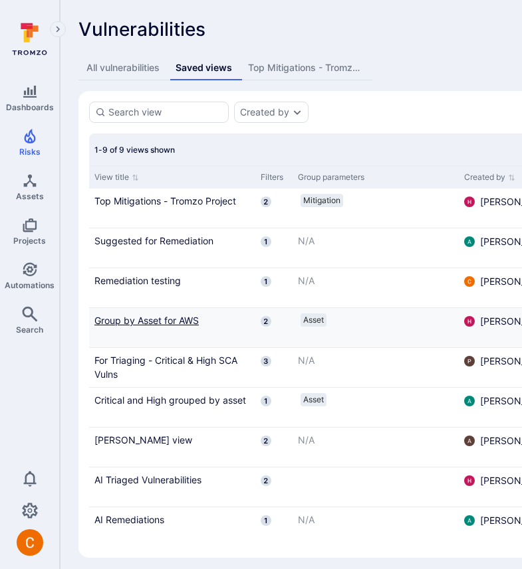
click at [165, 317] on link "Group by Asset for AWS" at bounding box center [171, 321] width 155 height 14
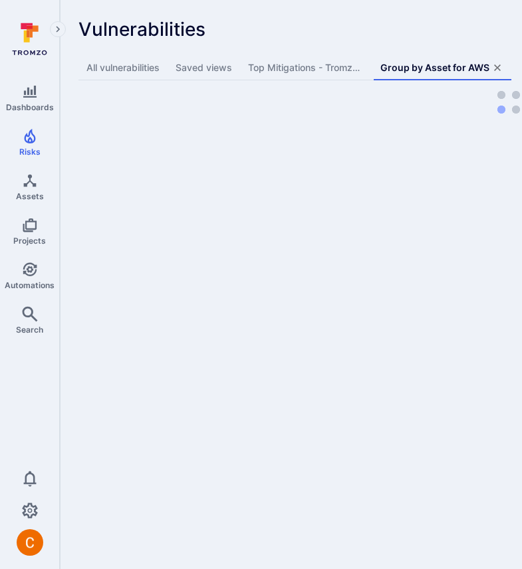
scroll to position [0, 8]
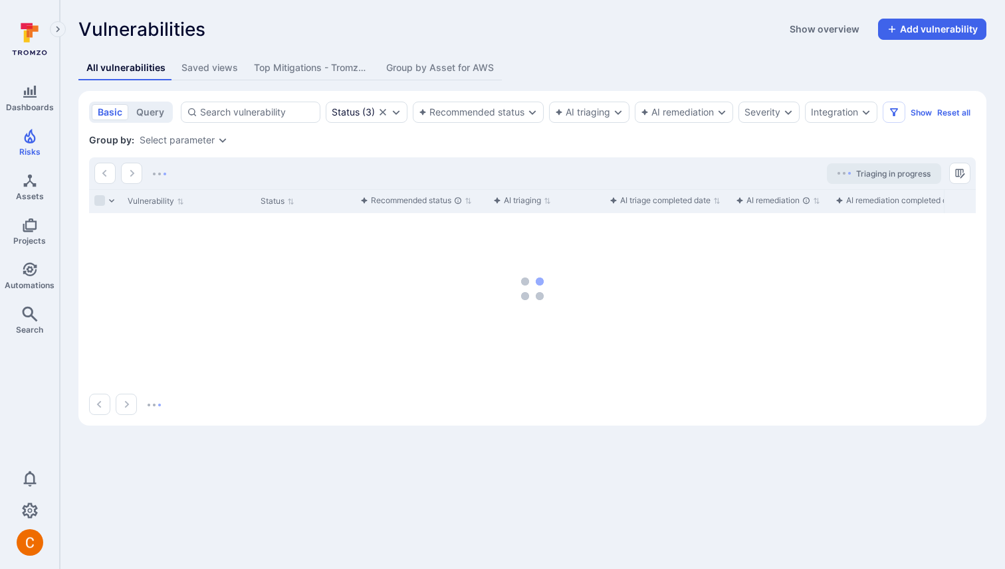
click at [433, 66] on div "Group by Asset for AWS" at bounding box center [440, 67] width 108 height 13
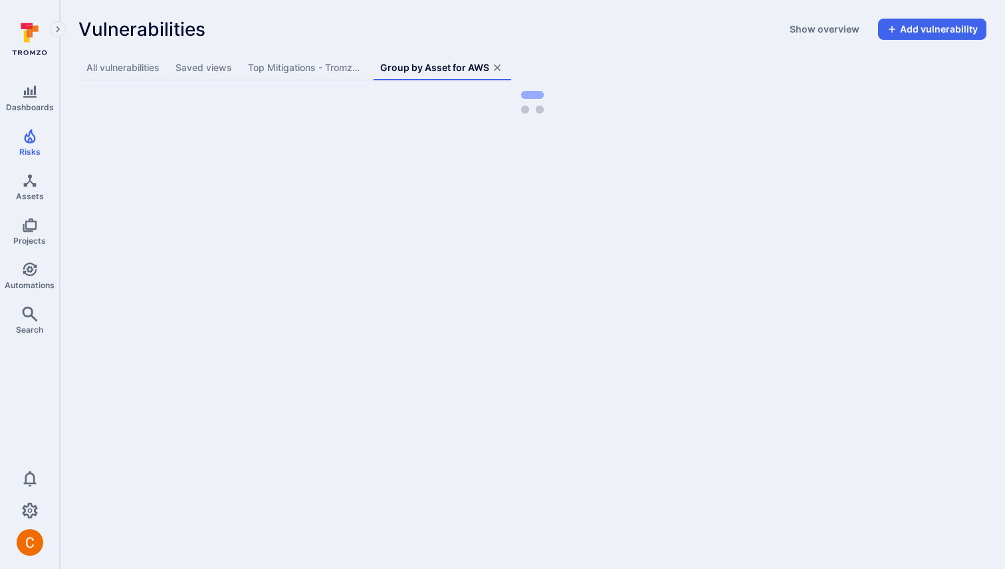
click at [498, 66] on icon "assets tabs" at bounding box center [497, 67] width 7 height 7
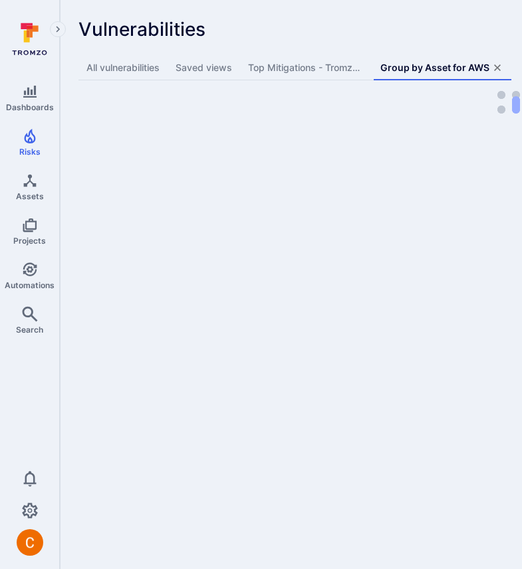
scroll to position [0, 8]
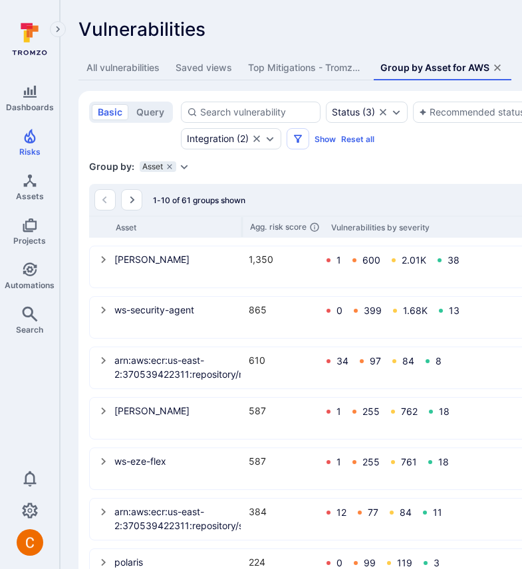
click at [355, 67] on div "Top Mitigations - Tromzo Project" at bounding box center [306, 67] width 116 height 13
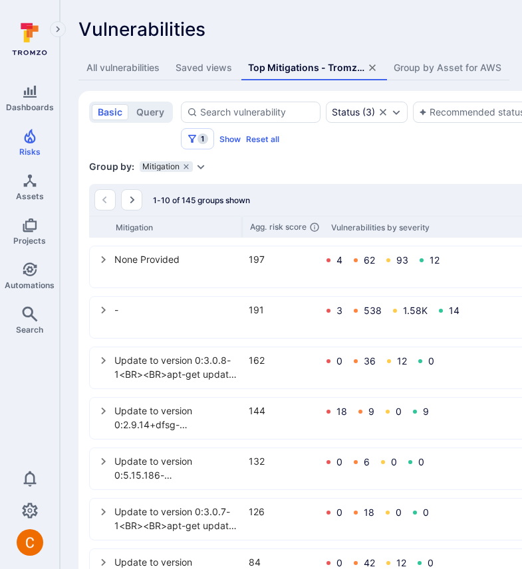
scroll to position [0, 7]
click at [367, 63] on icon "assets tabs" at bounding box center [372, 67] width 11 height 11
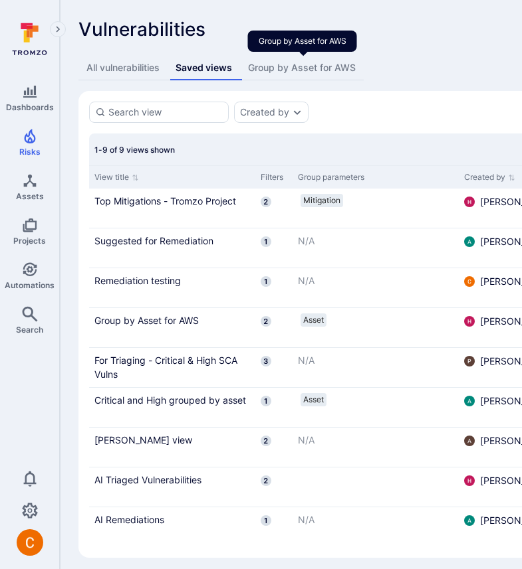
click at [352, 67] on div "Group by Asset for AWS" at bounding box center [302, 67] width 108 height 13
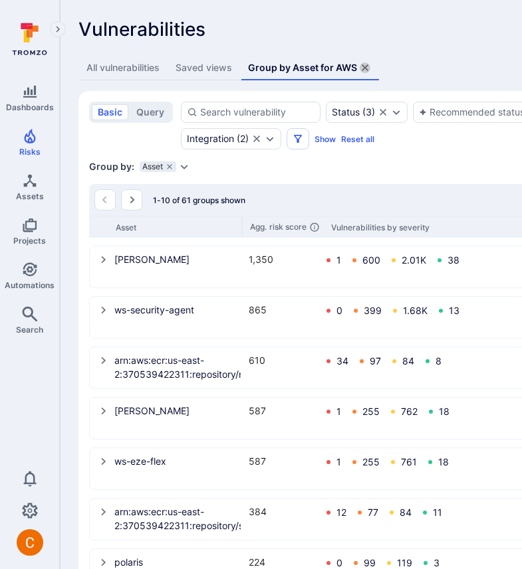
click at [366, 66] on icon "assets tabs" at bounding box center [364, 67] width 11 height 11
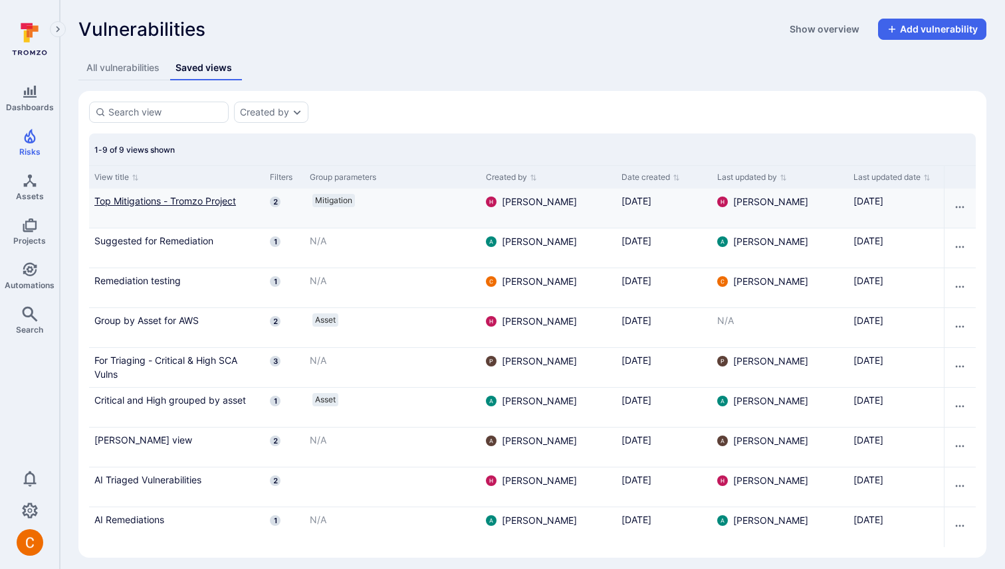
click at [177, 198] on link "Top Mitigations - Tromzo Project" at bounding box center [176, 201] width 165 height 14
click at [314, 66] on div "Top Mitigations - Tromzo Project" at bounding box center [306, 67] width 116 height 13
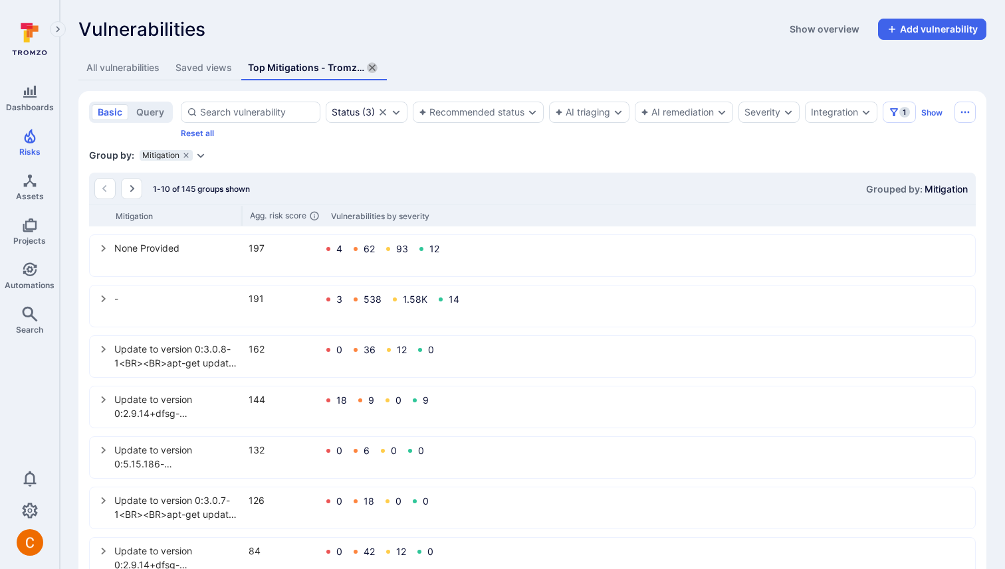
click at [372, 66] on icon "assets tabs" at bounding box center [372, 67] width 7 height 7
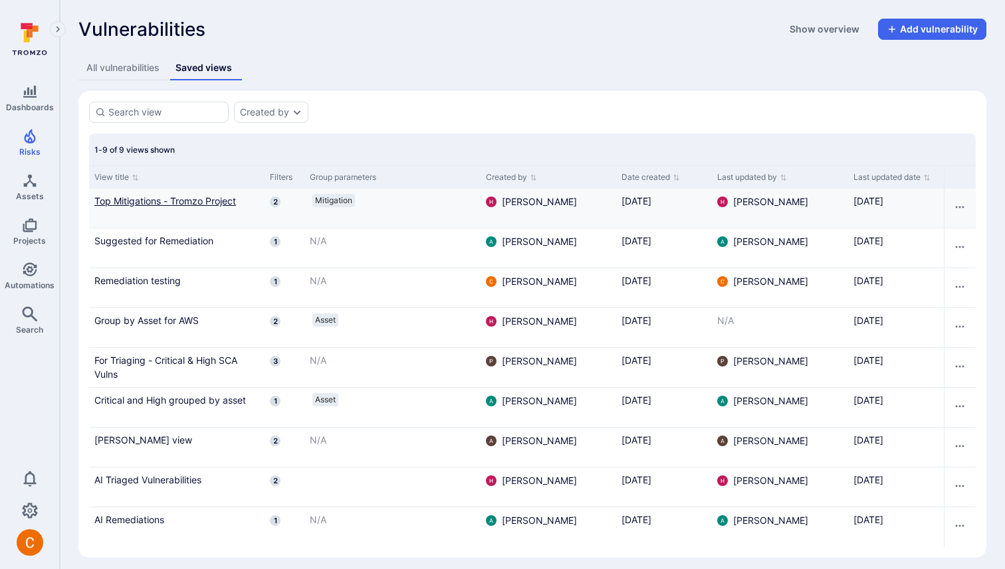
click at [169, 206] on link "Top Mitigations - Tromzo Project" at bounding box center [176, 201] width 165 height 14
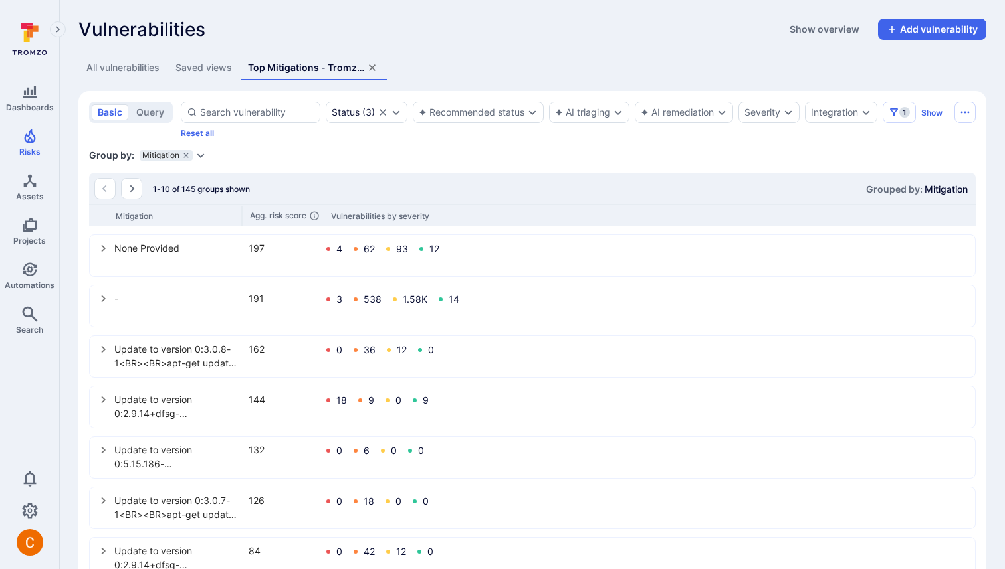
click at [128, 69] on div "All vulnerabilities" at bounding box center [122, 67] width 73 height 13
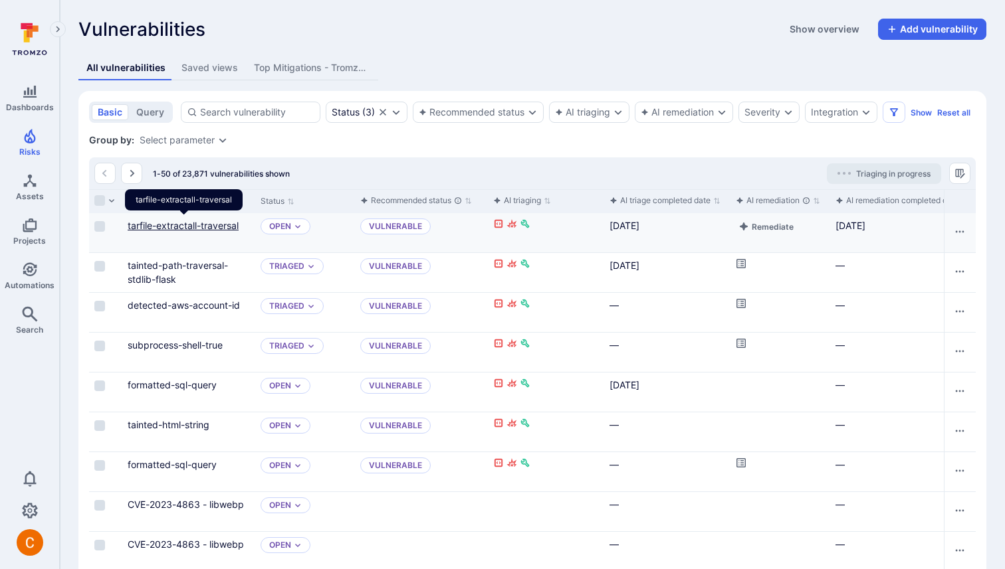
click at [164, 226] on link "tarfile-extractall-traversal" at bounding box center [183, 225] width 111 height 11
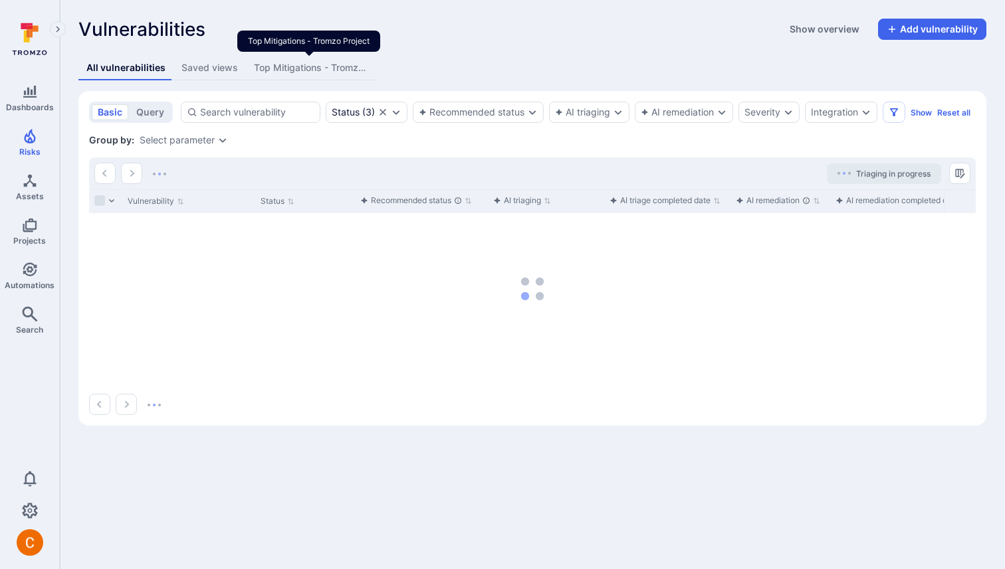
click at [342, 67] on div "Top Mitigations - Tromzo Project" at bounding box center [312, 67] width 116 height 13
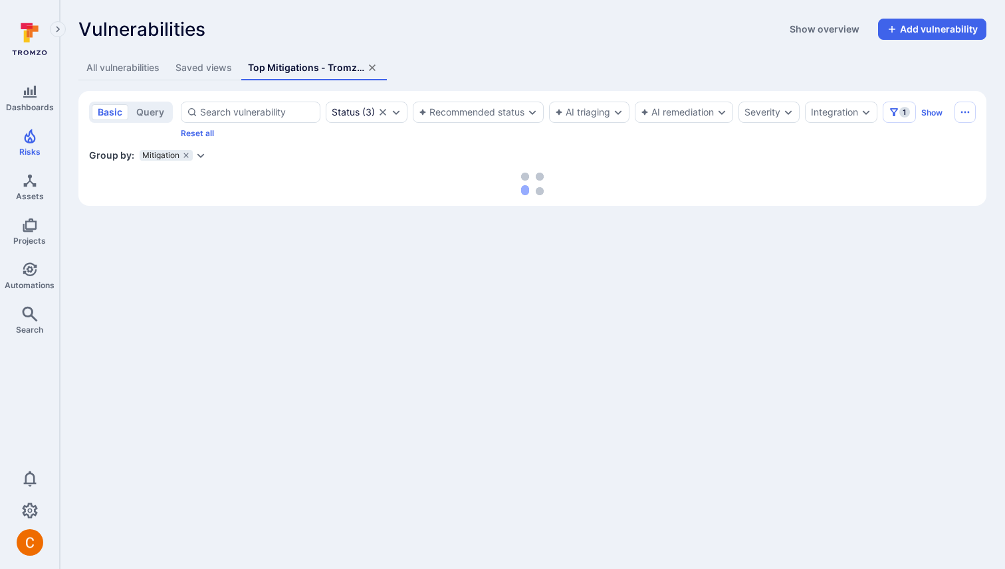
click at [376, 67] on icon "assets tabs" at bounding box center [372, 67] width 11 height 11
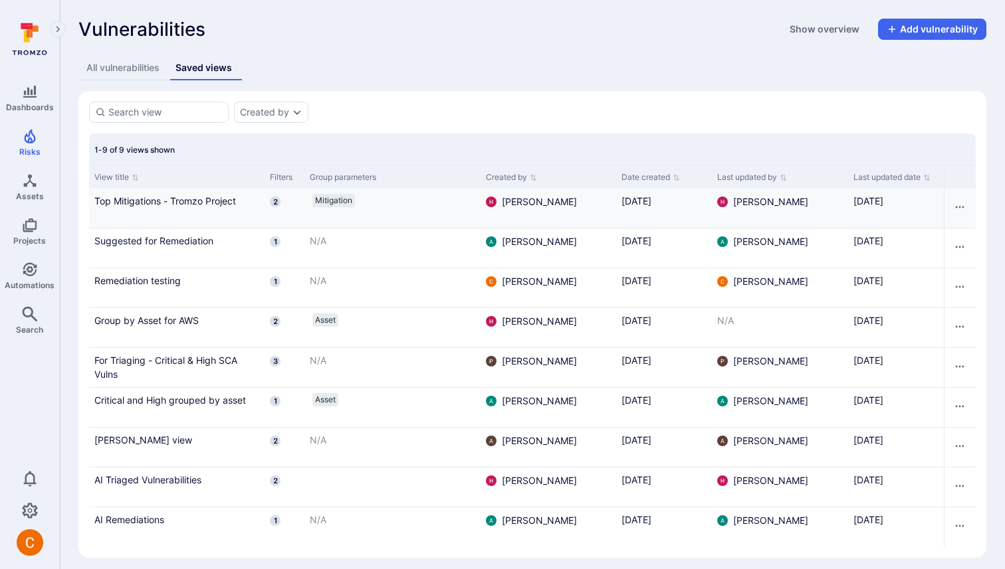
click at [167, 209] on div "Top Mitigations - Tromzo Project" at bounding box center [176, 208] width 175 height 39
click at [171, 199] on link "Top Mitigations - Tromzo Project" at bounding box center [176, 201] width 165 height 14
click at [274, 72] on div "Top Mitigations - Tromzo Project" at bounding box center [306, 67] width 116 height 13
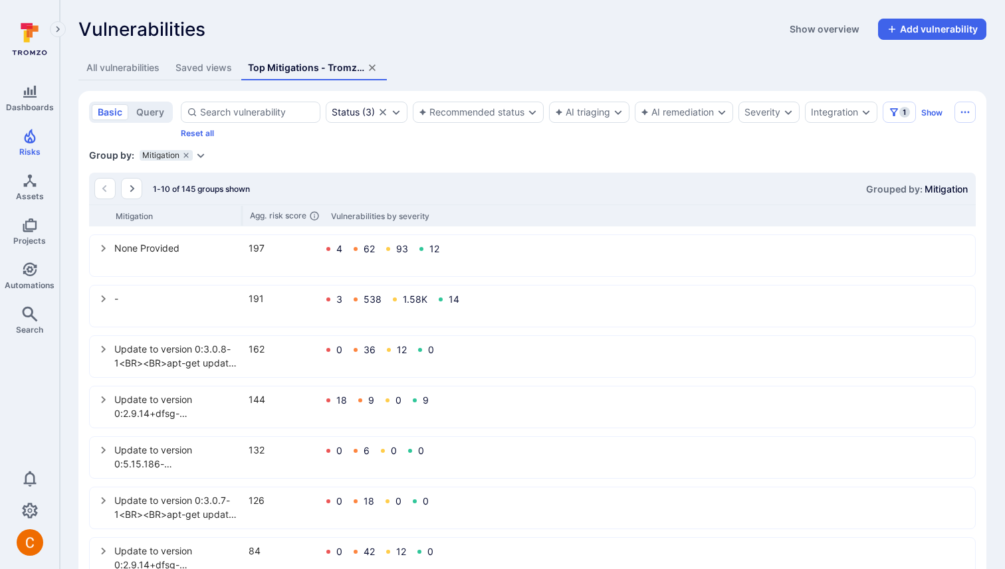
click at [389, 19] on div "Vulnerabilities Show overview Add vulnerability" at bounding box center [532, 29] width 908 height 21
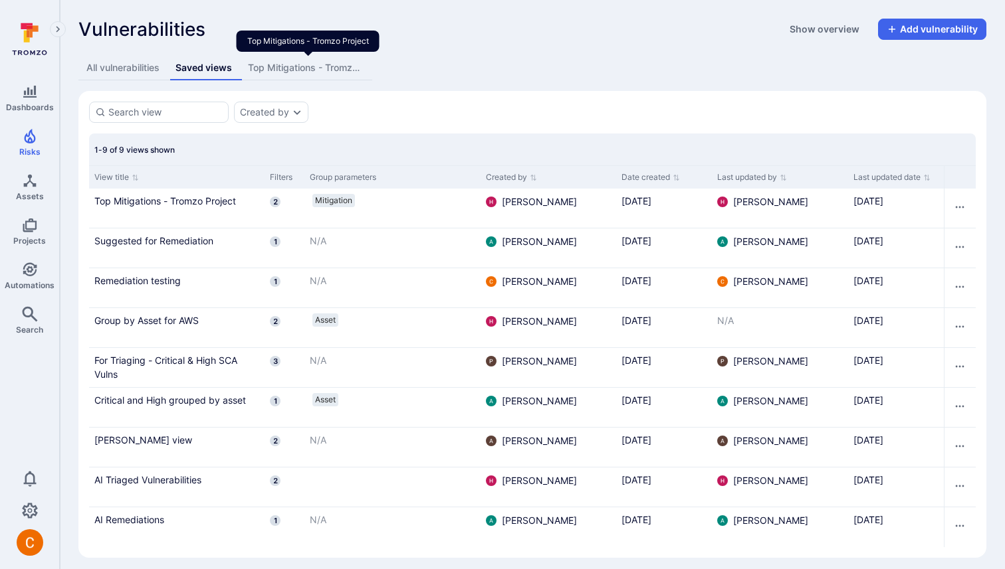
click at [282, 67] on div "Top Mitigations - Tromzo Project" at bounding box center [306, 67] width 116 height 13
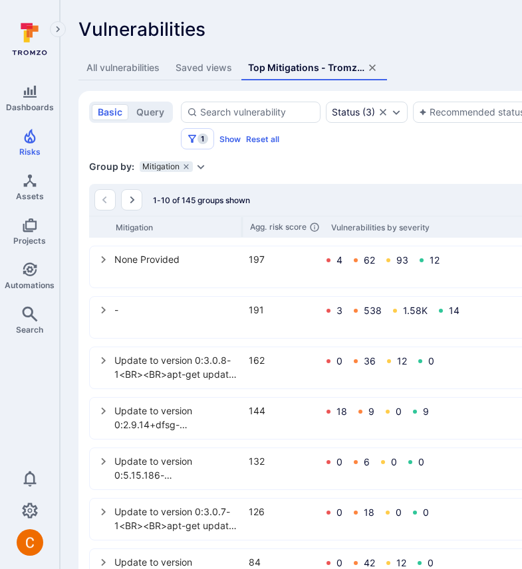
click at [403, 38] on div "Vulnerabilities Show overview Add vulnerability" at bounding box center [508, 29] width 860 height 21
drag, startPoint x: 215, startPoint y: 70, endPoint x: 220, endPoint y: 23, distance: 47.5
click at [215, 70] on div "Saved views" at bounding box center [203, 67] width 56 height 13
click at [373, 67] on icon "assets tabs" at bounding box center [372, 67] width 7 height 7
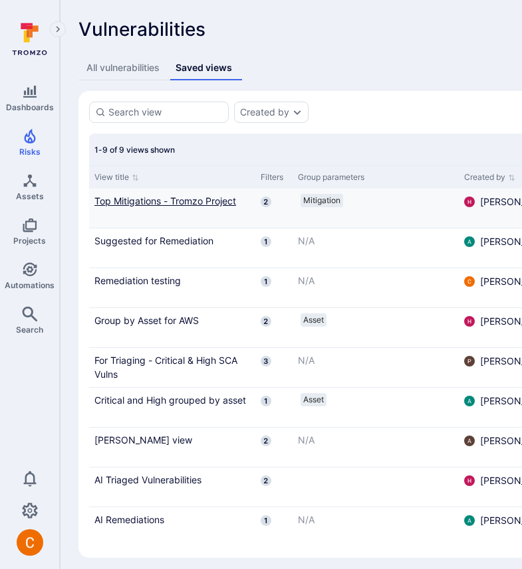
click at [165, 201] on link "Top Mitigations - Tromzo Project" at bounding box center [171, 201] width 155 height 14
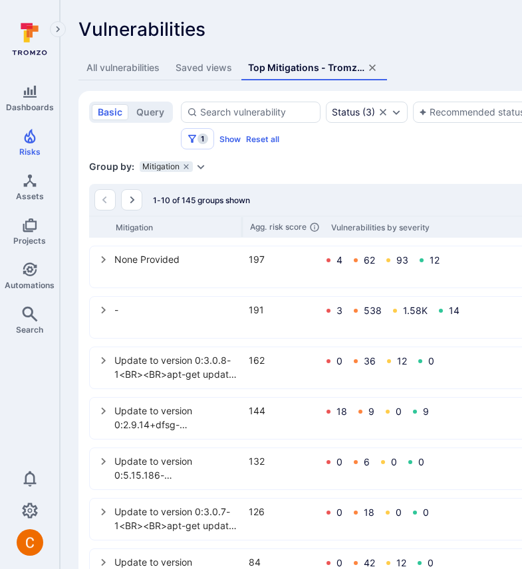
click at [375, 67] on icon "assets tabs" at bounding box center [372, 67] width 11 height 11
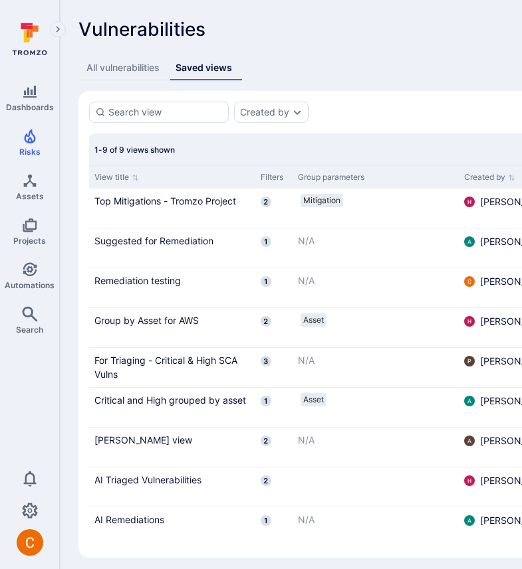
click at [126, 70] on div "All vulnerabilities" at bounding box center [122, 67] width 73 height 13
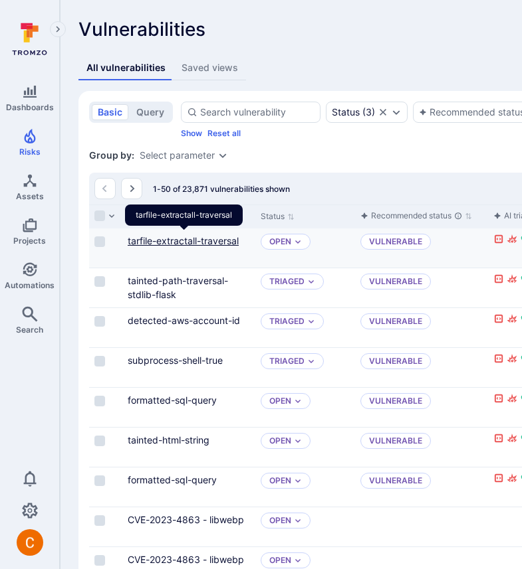
click at [212, 241] on link "tarfile-extractall-traversal" at bounding box center [183, 240] width 111 height 11
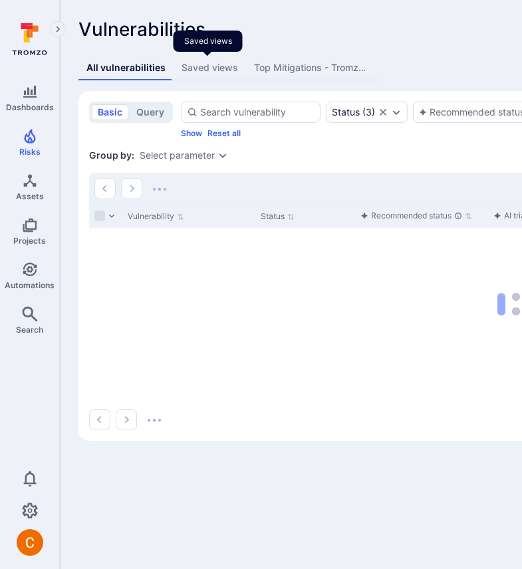
click at [209, 73] on div "Saved views" at bounding box center [209, 67] width 56 height 13
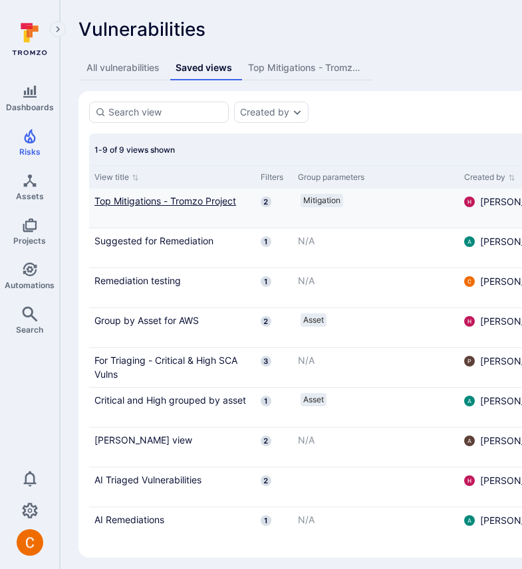
click at [190, 203] on link "Top Mitigations - Tromzo Project" at bounding box center [171, 201] width 155 height 14
click at [157, 198] on link "Top Mitigations - Tromzo Project" at bounding box center [171, 201] width 155 height 14
click at [141, 282] on link "Remediation testing" at bounding box center [171, 281] width 155 height 14
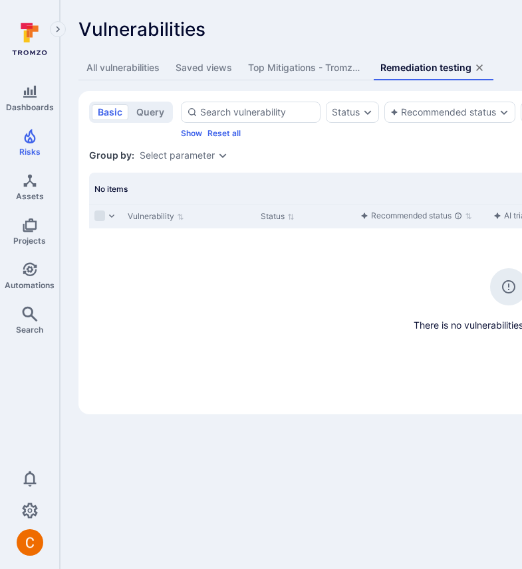
click at [193, 70] on div "Saved views" at bounding box center [203, 67] width 56 height 13
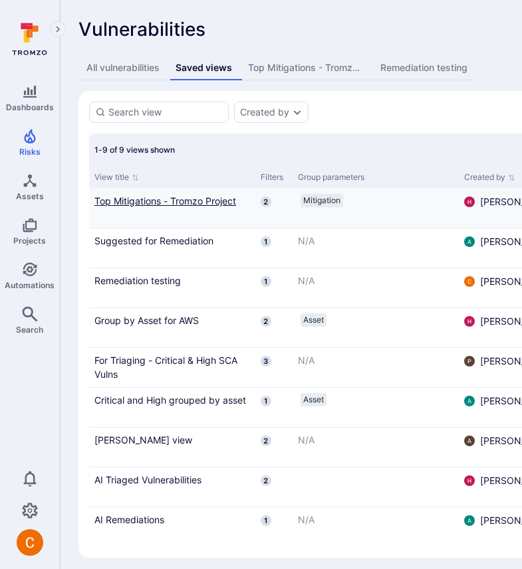
click at [176, 204] on link "Top Mitigations - Tromzo Project" at bounding box center [171, 201] width 155 height 14
click at [176, 201] on link "Top Mitigations - Tromzo Project" at bounding box center [171, 201] width 155 height 14
click at [171, 201] on link "Top Mitigations - Tromzo Project" at bounding box center [171, 201] width 155 height 14
click at [163, 242] on link "Suggested for Remediation" at bounding box center [171, 241] width 155 height 14
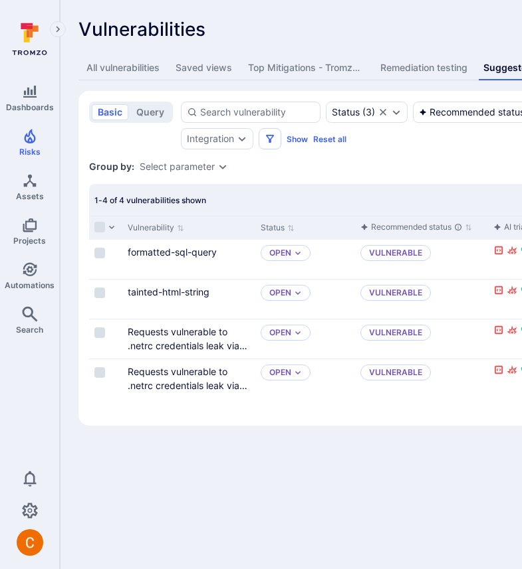
click at [200, 49] on div "Vulnerabilities Show overview Add vulnerability All vulnerabilities Saved views…" at bounding box center [508, 222] width 897 height 444
click at [199, 64] on div "Saved views" at bounding box center [203, 67] width 56 height 13
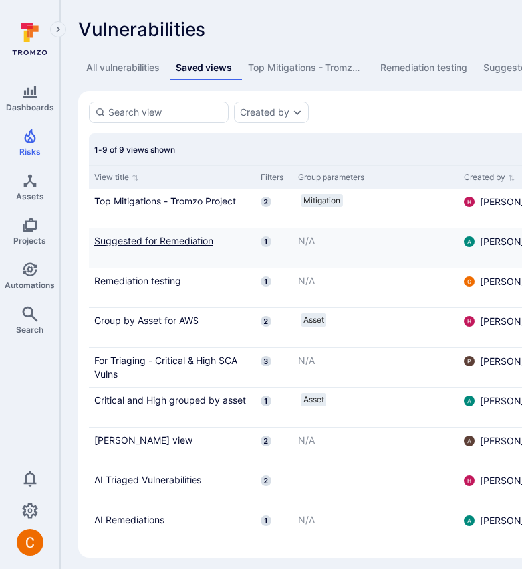
click at [172, 239] on link "Suggested for Remediation" at bounding box center [171, 241] width 155 height 14
click at [167, 201] on link "Top Mitigations - Tromzo Project" at bounding box center [171, 201] width 155 height 14
click at [161, 234] on link "Suggested for Remediation" at bounding box center [171, 241] width 155 height 14
click at [140, 284] on link "Remediation testing" at bounding box center [171, 281] width 155 height 14
click at [134, 326] on link "Group by Asset for AWS" at bounding box center [171, 321] width 155 height 14
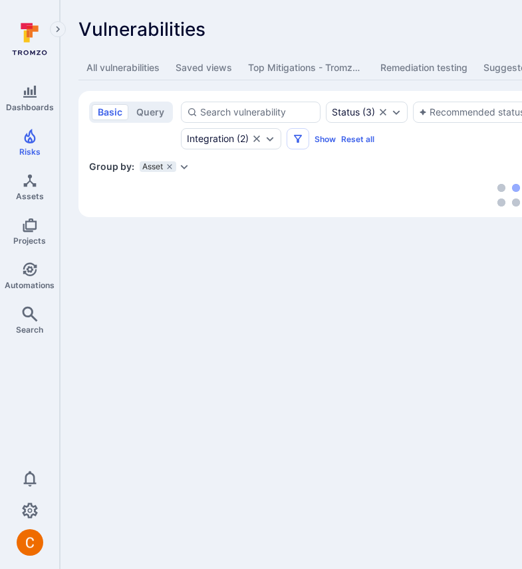
click at [221, 72] on div "Saved views" at bounding box center [203, 67] width 56 height 13
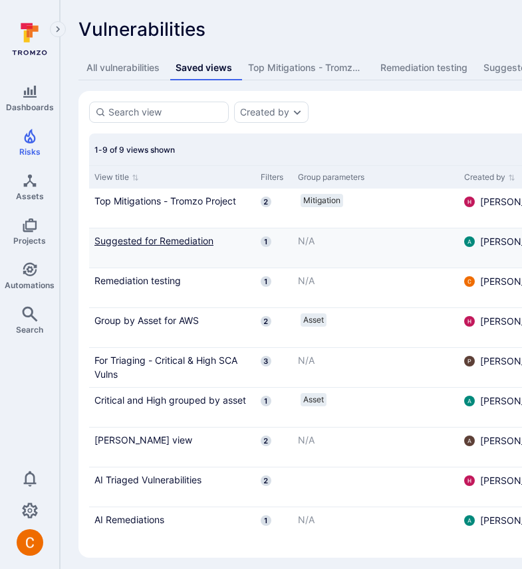
click at [167, 240] on link "Suggested for Remediation" at bounding box center [171, 241] width 155 height 14
click at [161, 189] on div "Top Mitigations - Tromzo Project" at bounding box center [172, 208] width 166 height 39
click at [161, 197] on link "Top Mitigations - Tromzo Project" at bounding box center [171, 201] width 155 height 14
click at [154, 288] on div "Remediation testing" at bounding box center [172, 287] width 166 height 39
click at [156, 272] on div "Remediation testing" at bounding box center [172, 287] width 166 height 39
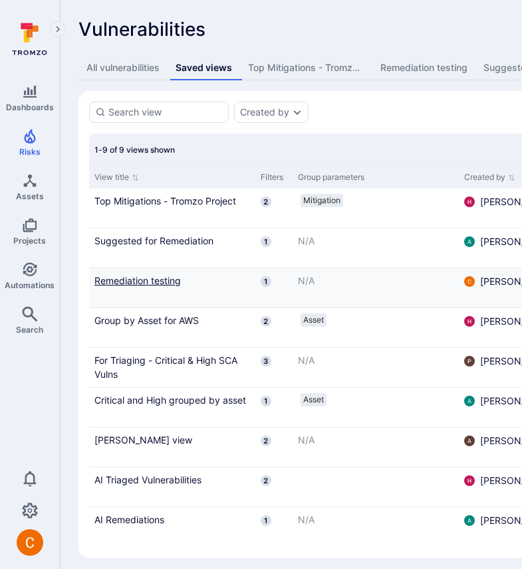
click at [151, 281] on link "Remediation testing" at bounding box center [171, 281] width 155 height 14
click at [147, 326] on link "Group by Asset for AWS" at bounding box center [171, 321] width 155 height 14
click at [147, 324] on link "Group by Asset for AWS" at bounding box center [171, 321] width 155 height 14
click at [147, 357] on link "For Triaging - Critical & High SCA Vulns" at bounding box center [171, 367] width 155 height 28
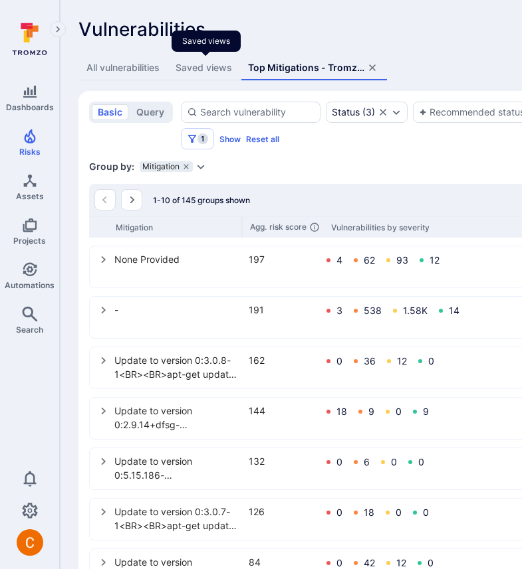
click at [205, 66] on div "Saved views" at bounding box center [203, 67] width 56 height 13
click at [224, 69] on div "Saved views" at bounding box center [203, 67] width 56 height 13
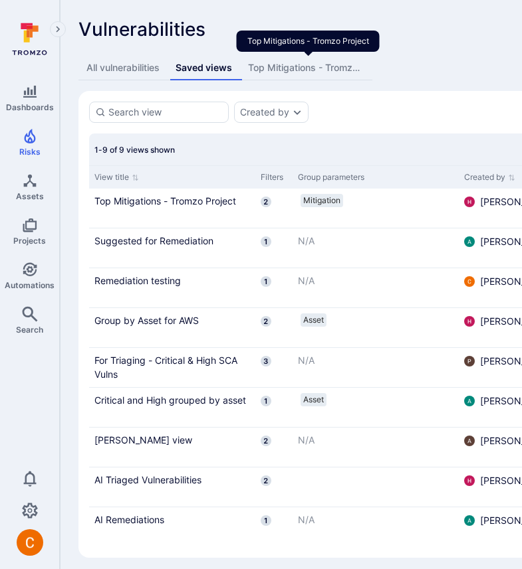
click at [282, 70] on div "Top Mitigations - Tromzo Project" at bounding box center [306, 67] width 116 height 13
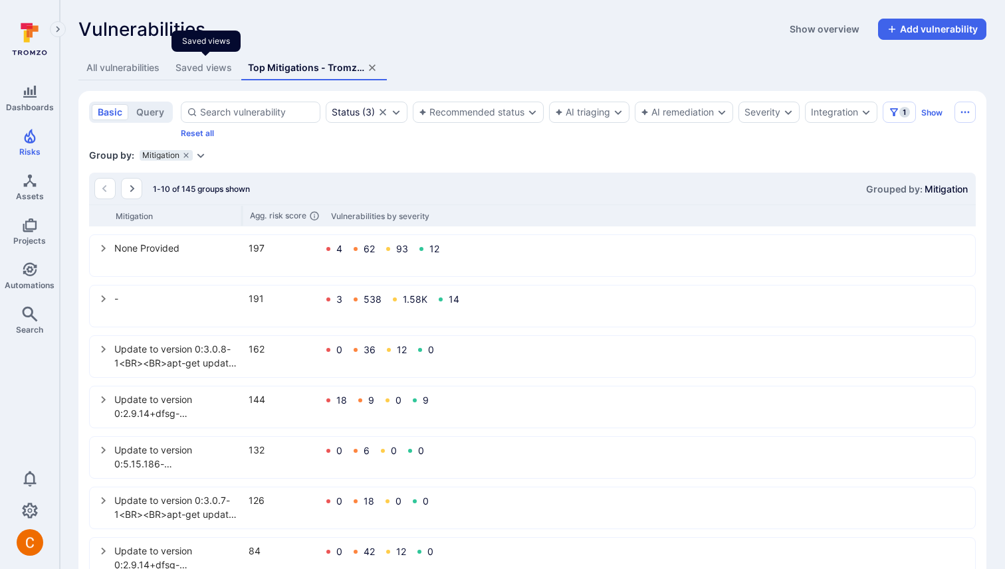
click at [218, 71] on div "Saved views" at bounding box center [203, 67] width 56 height 13
click at [203, 67] on div "Saved views" at bounding box center [203, 67] width 56 height 13
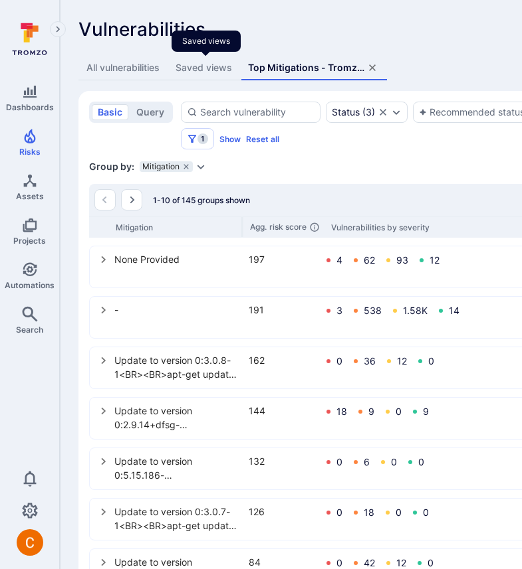
click at [202, 71] on div "Saved views" at bounding box center [203, 67] width 56 height 13
click at [202, 63] on div "Saved views" at bounding box center [203, 67] width 56 height 13
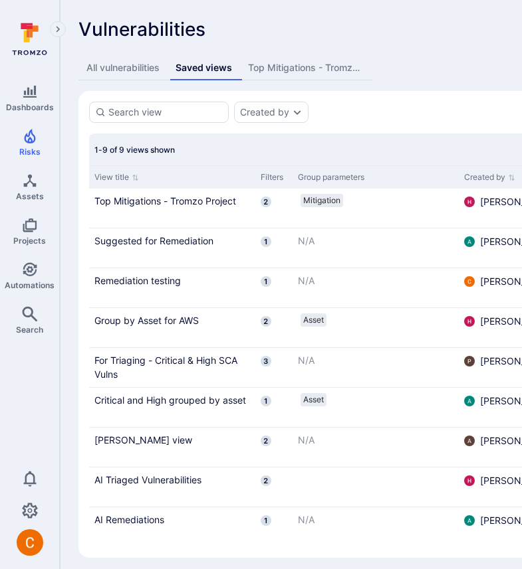
click at [320, 72] on div "Top Mitigations - Tromzo Project" at bounding box center [306, 67] width 116 height 13
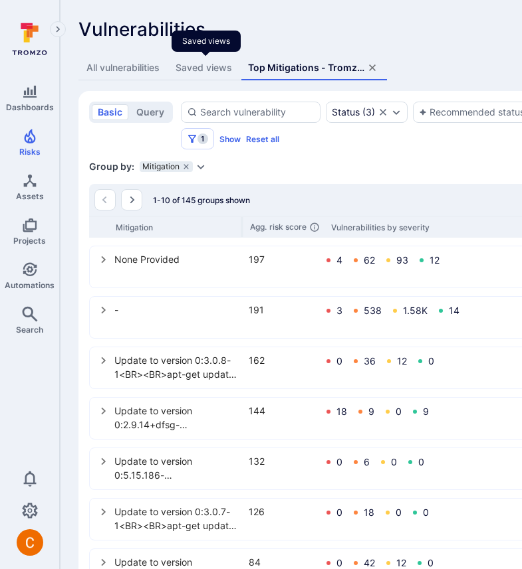
click at [197, 74] on div "Saved views" at bounding box center [203, 67] width 56 height 13
click at [418, 70] on div "All vulnerabilities Saved views Top Mitigations - Tromzo Project" at bounding box center [508, 68] width 860 height 25
click at [196, 68] on div "Saved views" at bounding box center [203, 67] width 56 height 13
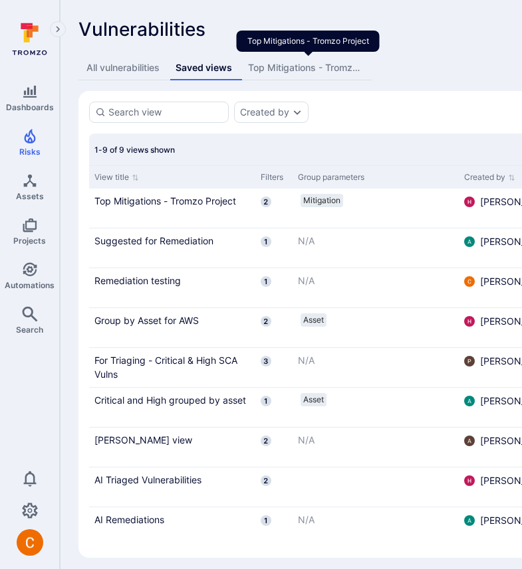
click at [306, 72] on div "Top Mitigations - Tromzo Project" at bounding box center [306, 67] width 116 height 13
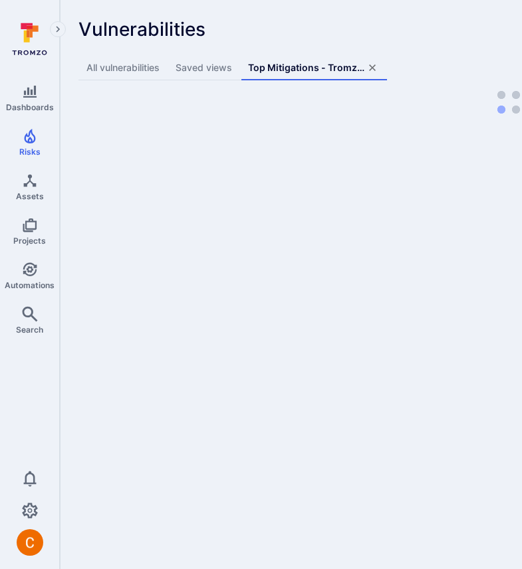
click at [290, 40] on div "Vulnerabilities Show overview Add vulnerability All vulnerabilities Saved views…" at bounding box center [508, 66] width 897 height 132
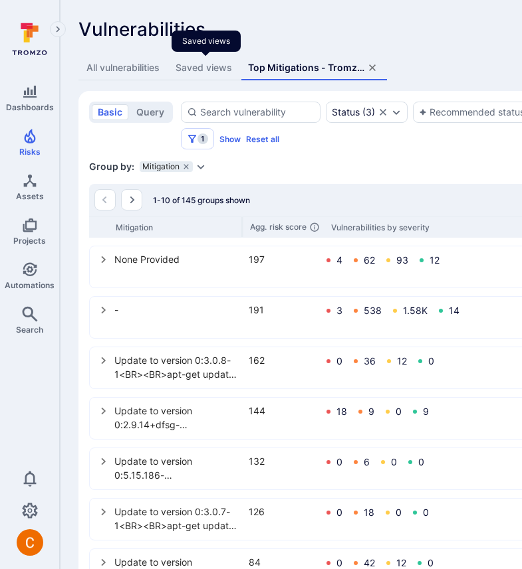
click at [217, 67] on div "Saved views" at bounding box center [203, 67] width 56 height 13
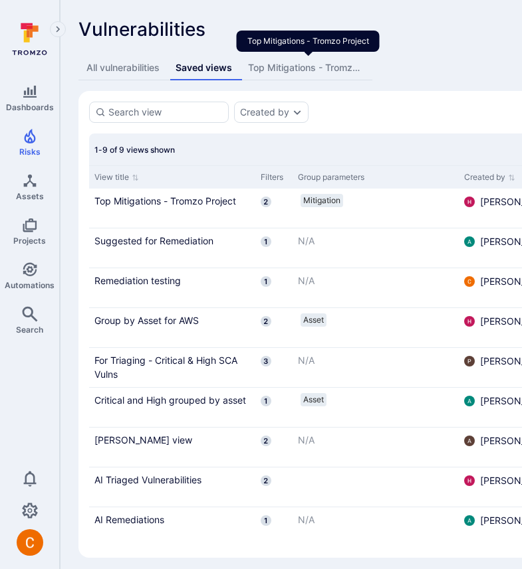
click at [314, 68] on div "Top Mitigations - Tromzo Project" at bounding box center [306, 67] width 116 height 13
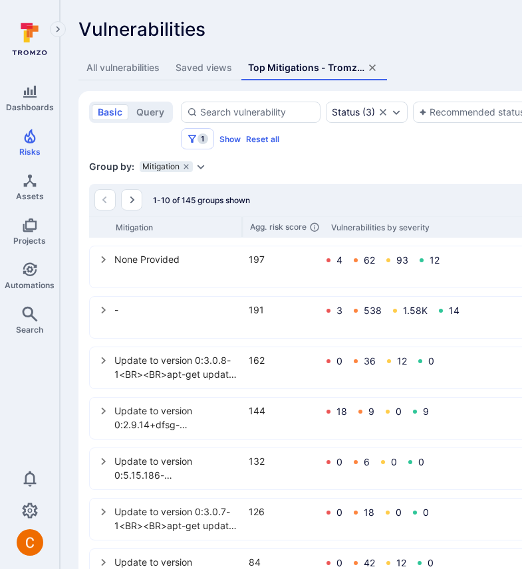
click at [200, 66] on div "Saved views" at bounding box center [203, 67] width 56 height 13
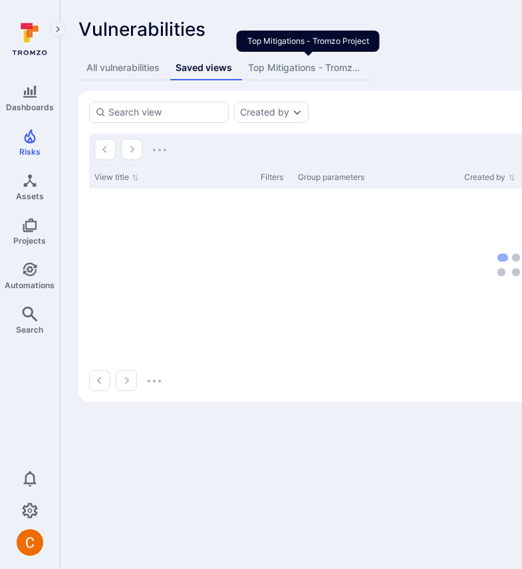
click at [263, 65] on div "Top Mitigations - Tromzo Project" at bounding box center [306, 67] width 116 height 13
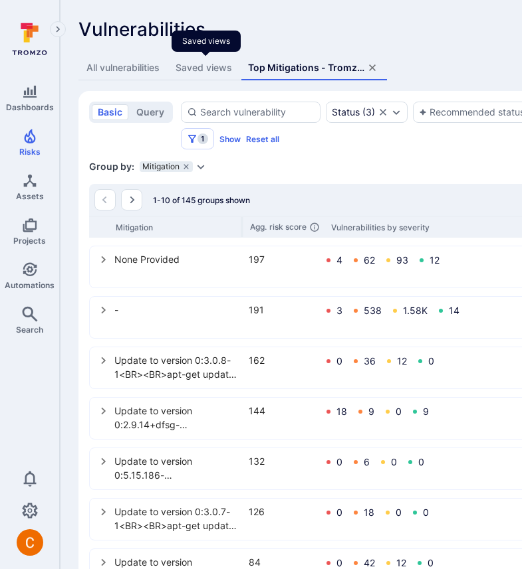
click at [181, 68] on div "Saved views" at bounding box center [203, 67] width 56 height 13
click at [213, 63] on div "Saved views" at bounding box center [203, 67] width 56 height 13
click at [212, 68] on div "Saved views" at bounding box center [203, 67] width 56 height 13
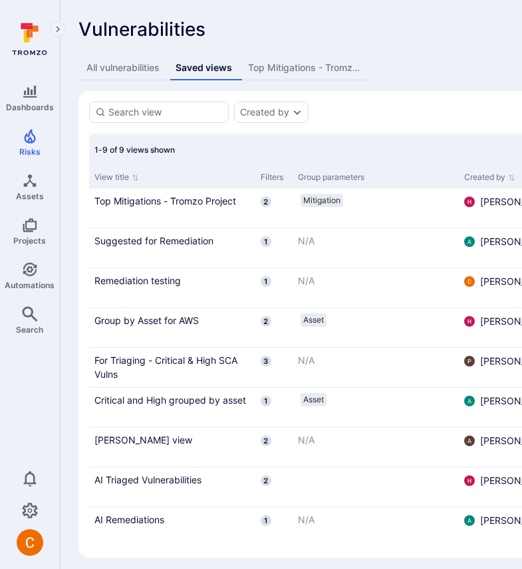
click at [302, 73] on div "Top Mitigations - Tromzo Project" at bounding box center [306, 67] width 116 height 13
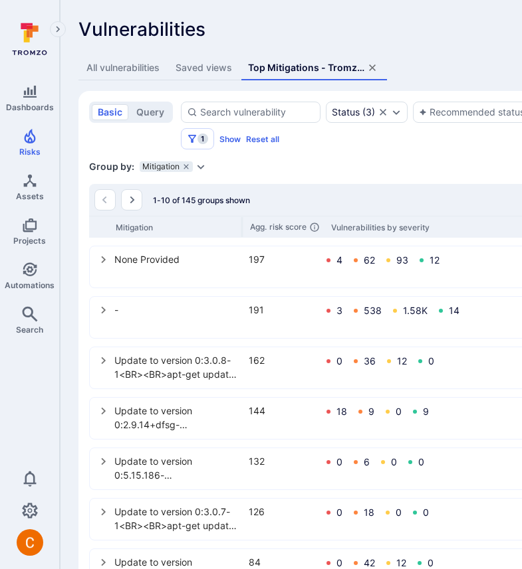
click at [402, 70] on div "All vulnerabilities Saved views Top Mitigations - Tromzo Project" at bounding box center [508, 68] width 860 height 25
